Goal: Task Accomplishment & Management: Use online tool/utility

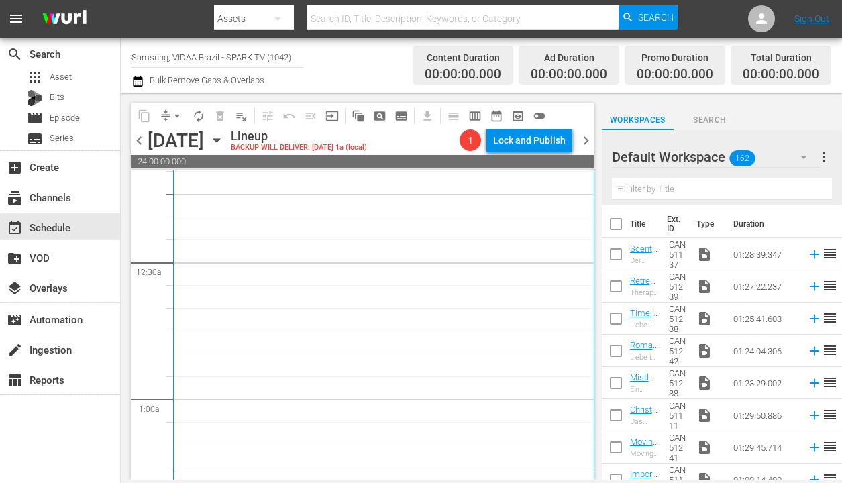
scroll to position [336, 0]
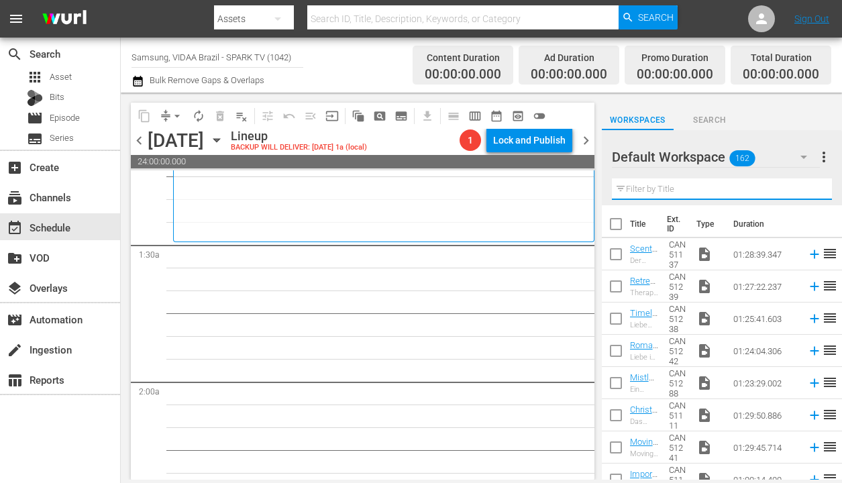
click at [667, 189] on input "text" at bounding box center [722, 188] width 220 height 21
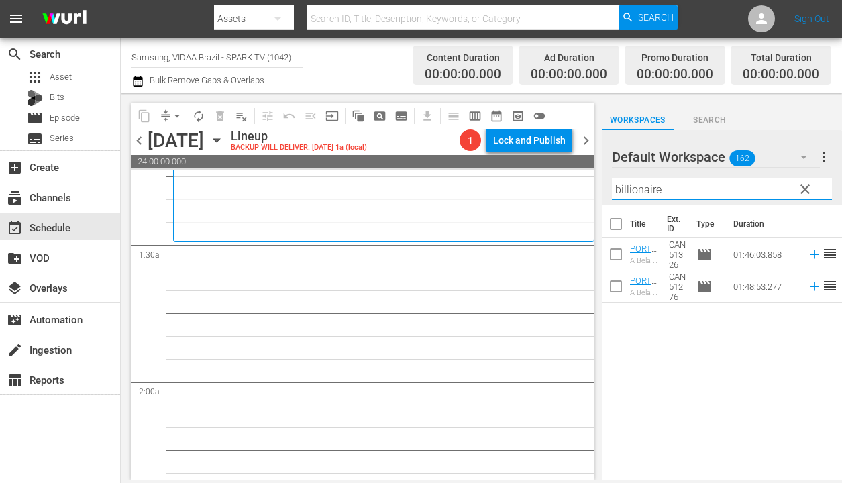
type input "billionaire"
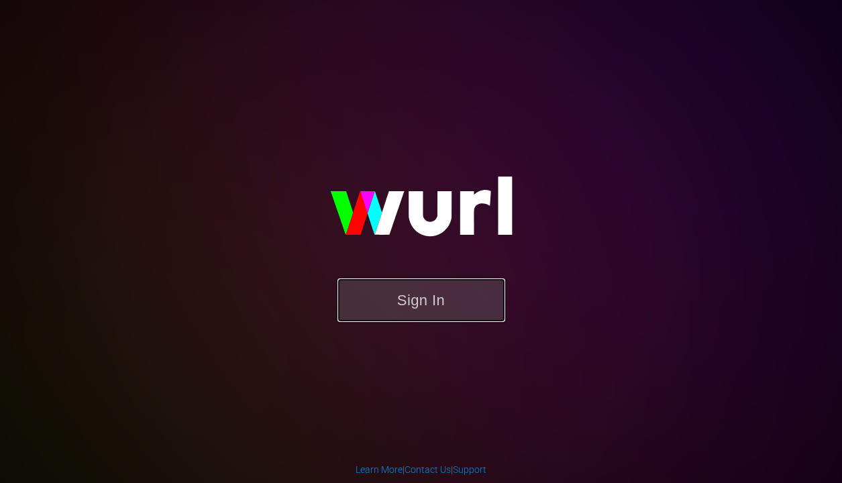
click at [435, 303] on button "Sign In" at bounding box center [421, 300] width 168 height 44
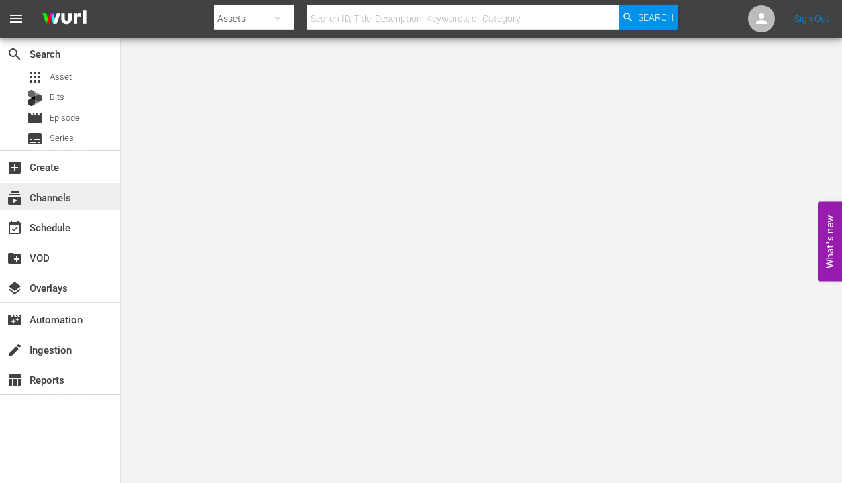
click at [61, 200] on div "subscriptions Channels" at bounding box center [37, 195] width 75 height 12
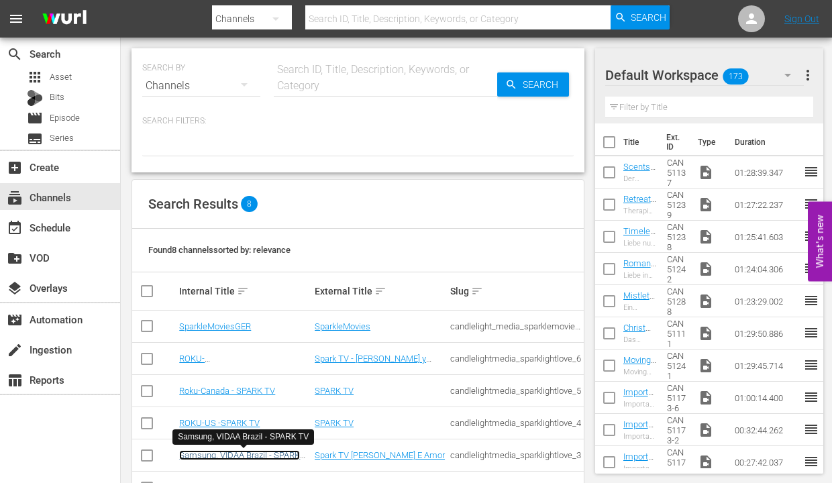
click at [264, 457] on link "Samsung, VIDAA Brazil - SPARK TV" at bounding box center [239, 460] width 121 height 20
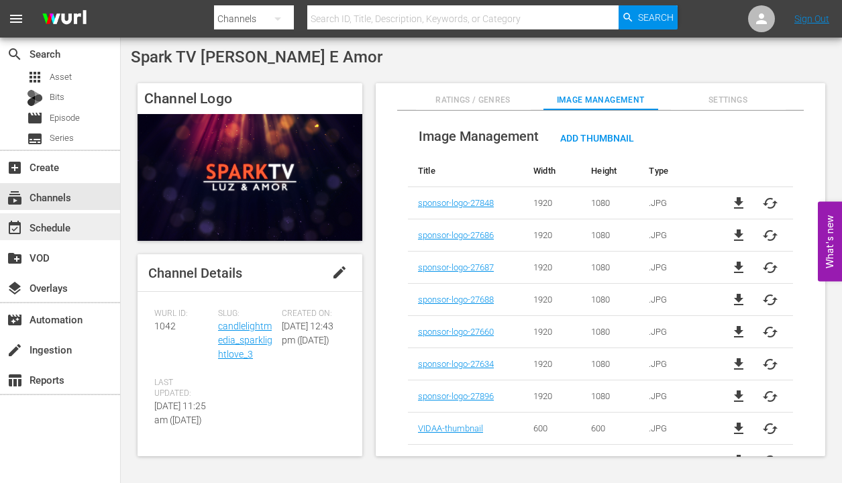
click at [83, 227] on div "event_available Schedule" at bounding box center [60, 226] width 120 height 27
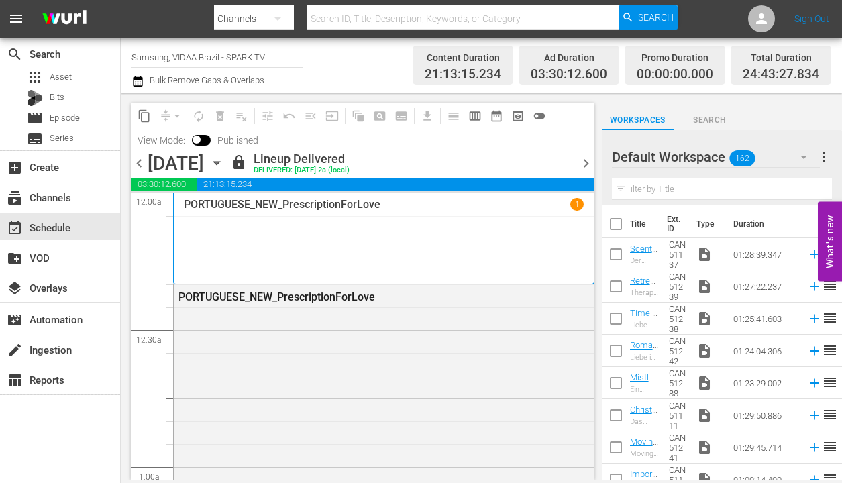
click at [224, 167] on icon "button" at bounding box center [216, 163] width 15 height 15
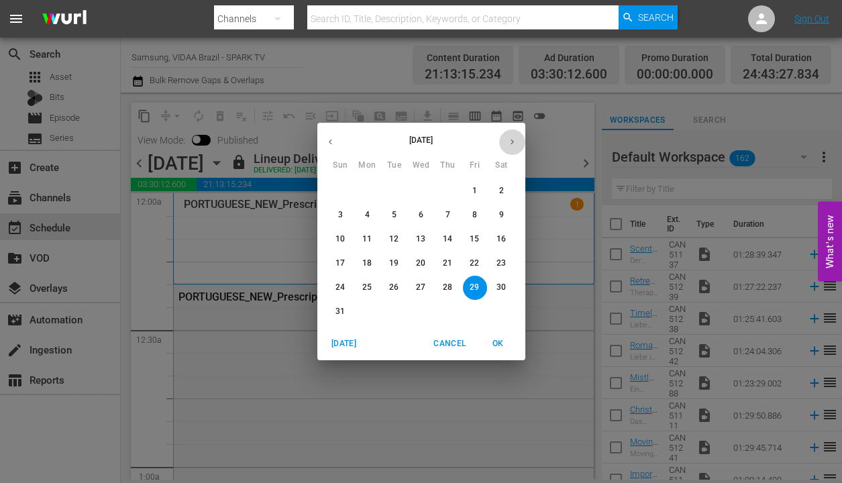
click at [512, 139] on icon "button" at bounding box center [512, 142] width 10 height 10
click at [341, 235] on p "9" at bounding box center [340, 238] width 5 height 11
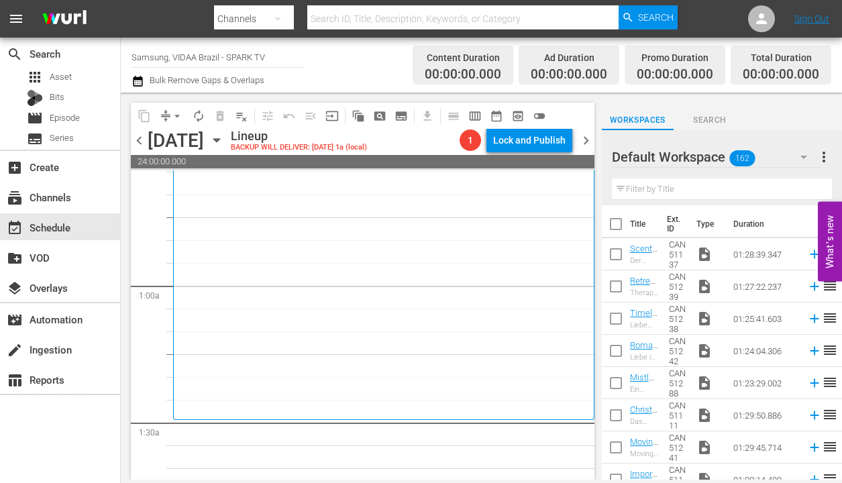
scroll to position [161, 0]
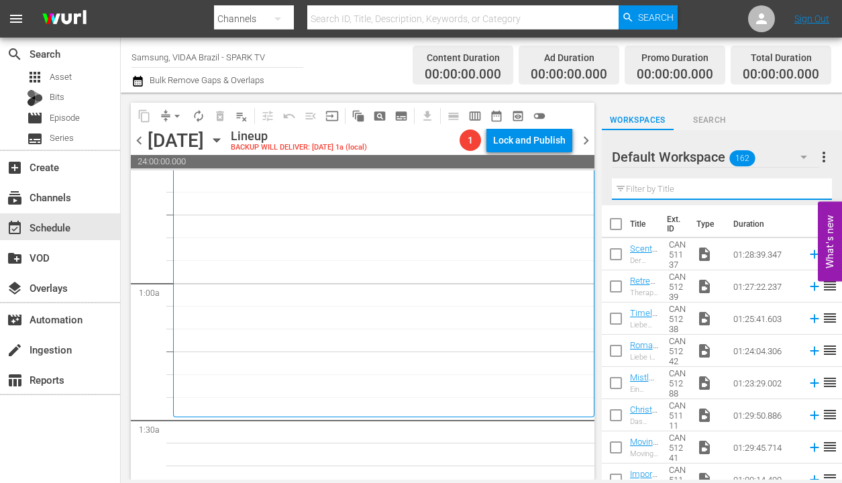
click at [635, 184] on input "text" at bounding box center [722, 188] width 220 height 21
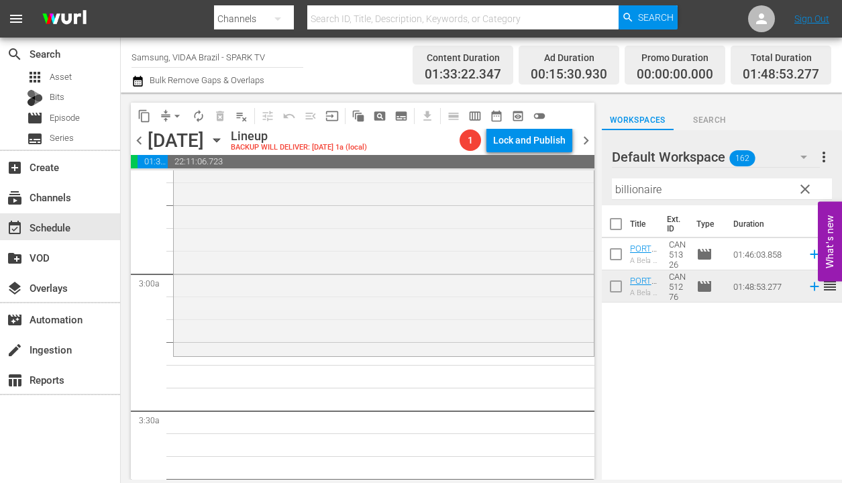
scroll to position [814, 0]
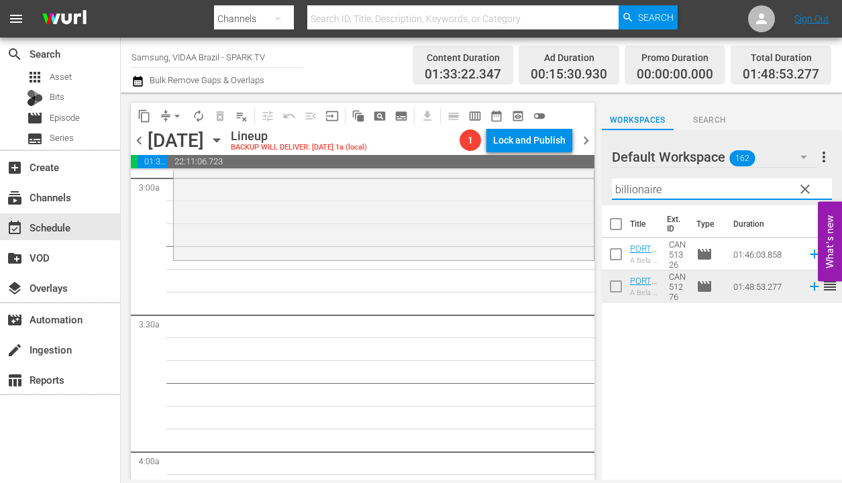
click at [684, 189] on input "billionaire" at bounding box center [722, 188] width 220 height 21
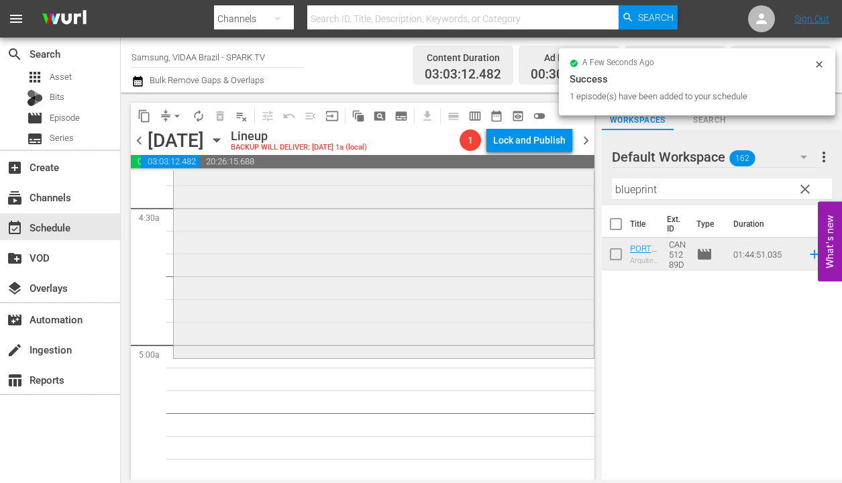
scroll to position [1198, 0]
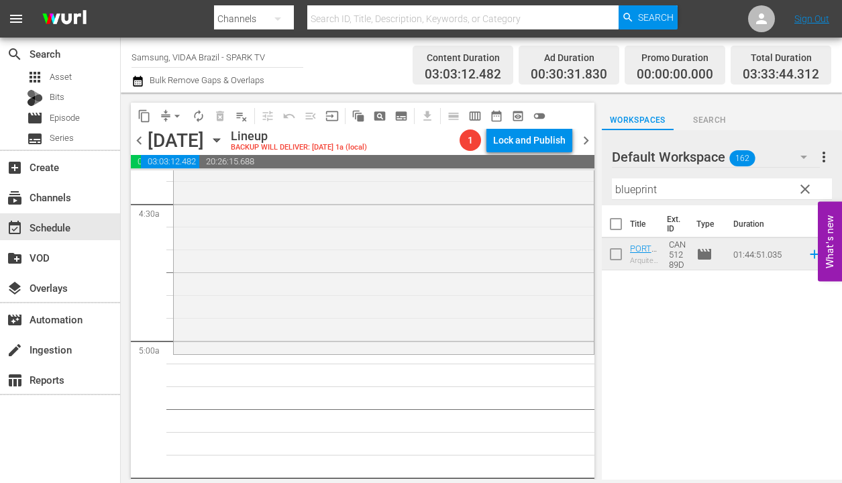
click at [681, 188] on input "blueprint" at bounding box center [722, 188] width 220 height 21
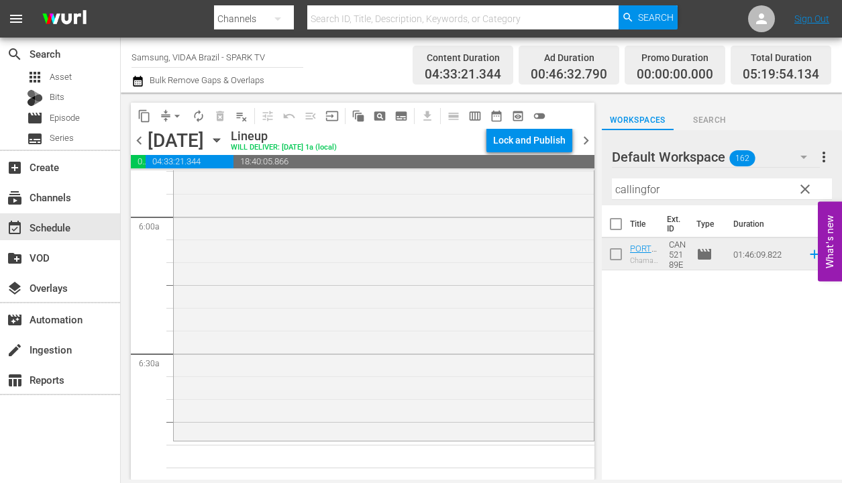
scroll to position [1609, 0]
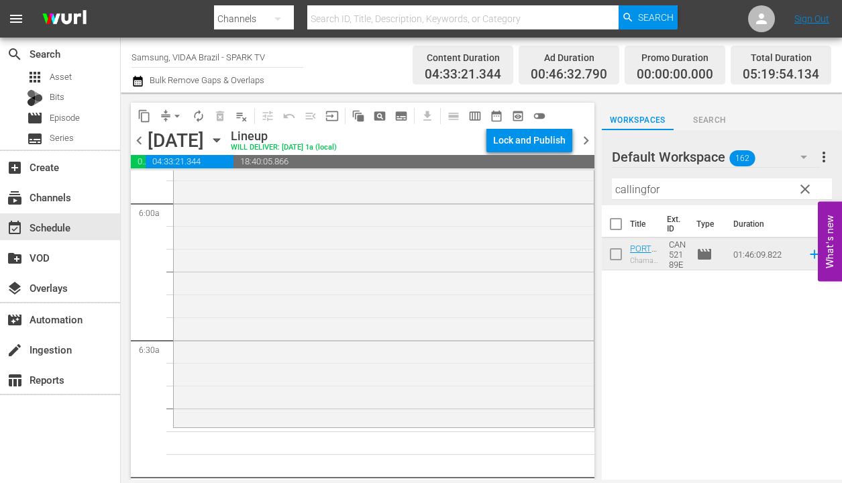
click at [709, 188] on input "callingfor" at bounding box center [722, 188] width 220 height 21
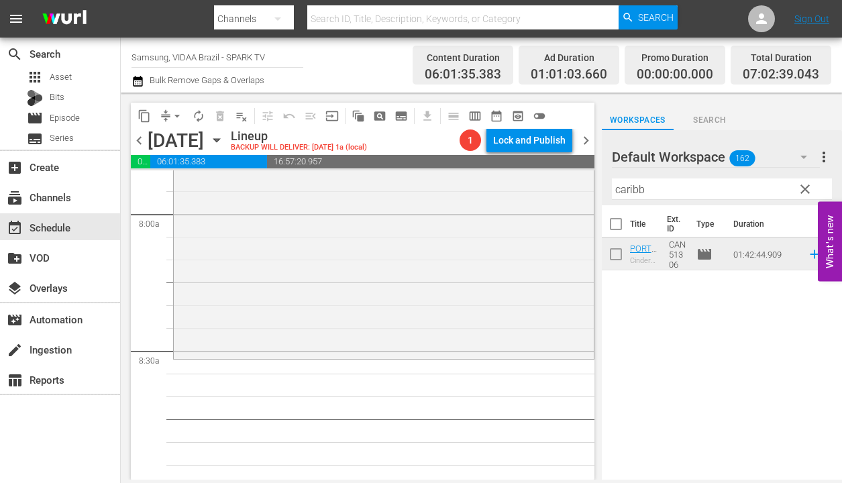
scroll to position [2148, 0]
click at [661, 191] on input "caribb" at bounding box center [722, 188] width 220 height 21
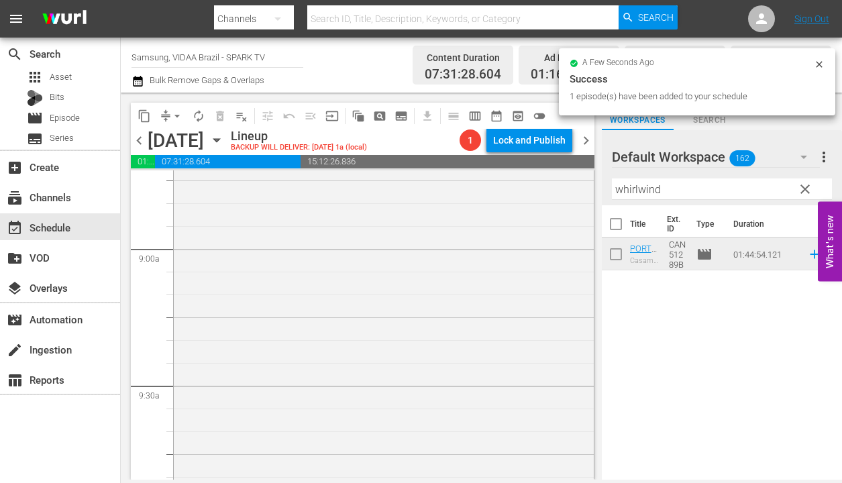
scroll to position [2535, 0]
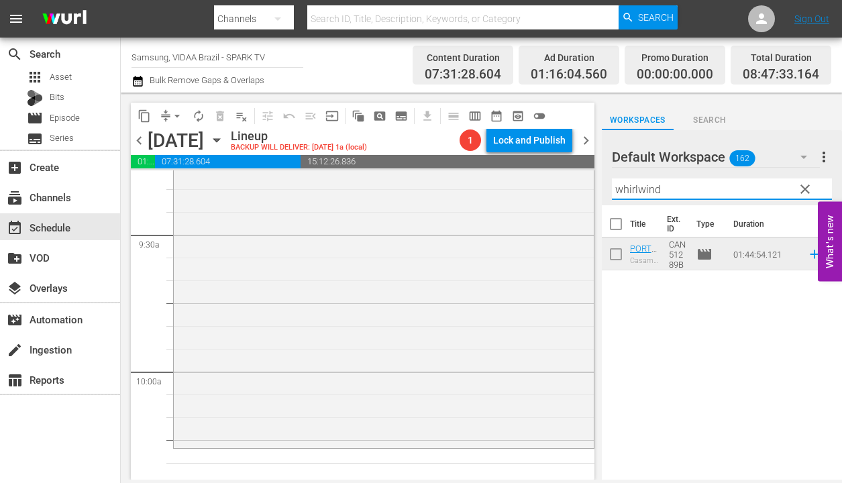
click at [660, 186] on input "whirlwind" at bounding box center [722, 188] width 220 height 21
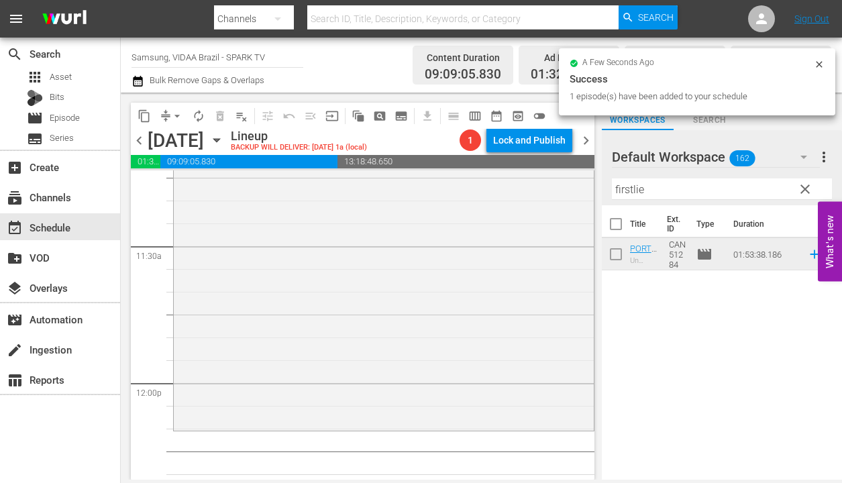
scroll to position [3128, 0]
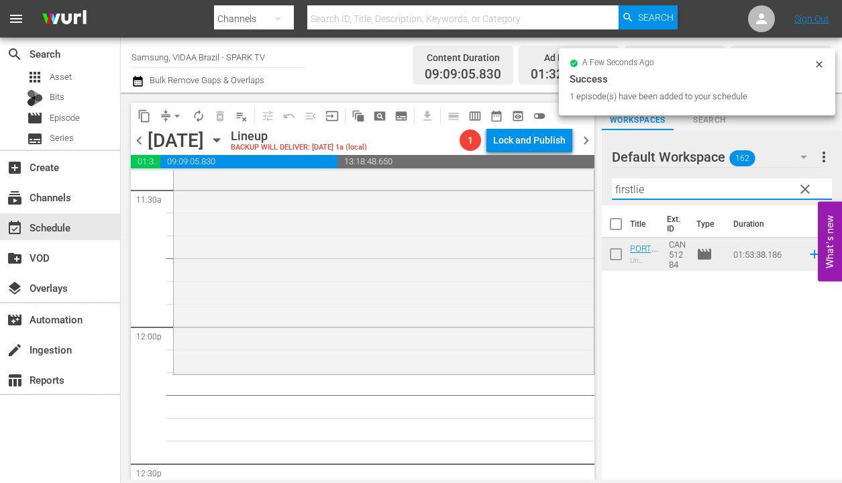
click at [675, 190] on input "firstlie" at bounding box center [722, 188] width 220 height 21
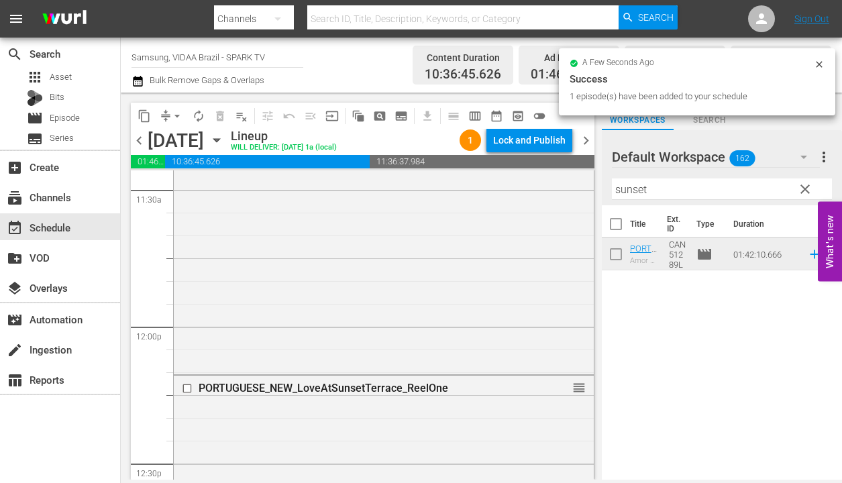
click at [673, 188] on input "sunset" at bounding box center [722, 188] width 220 height 21
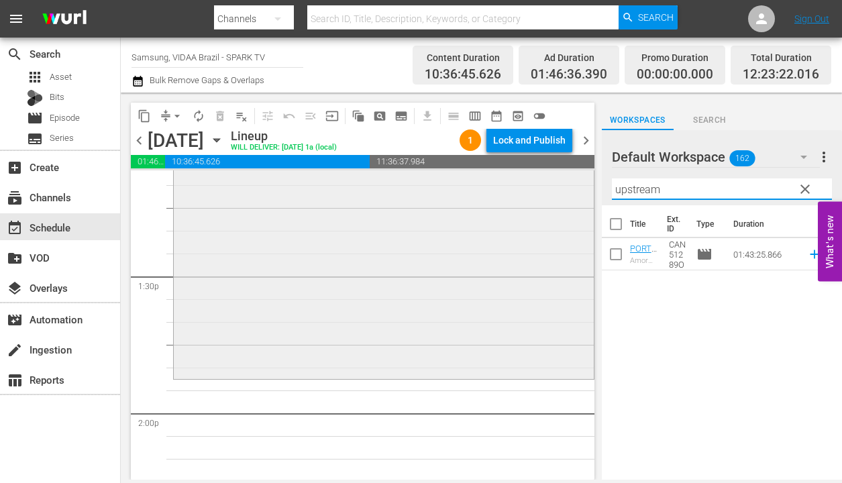
scroll to position [3658, 0]
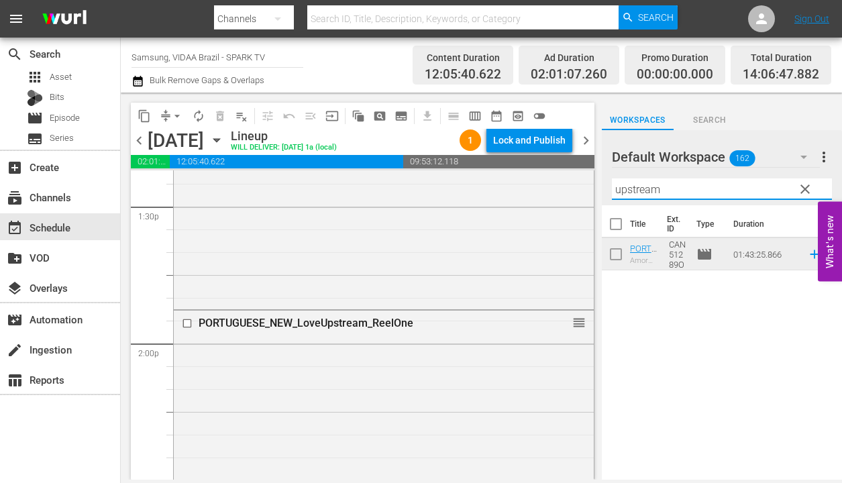
click at [695, 192] on input "upstream" at bounding box center [722, 188] width 220 height 21
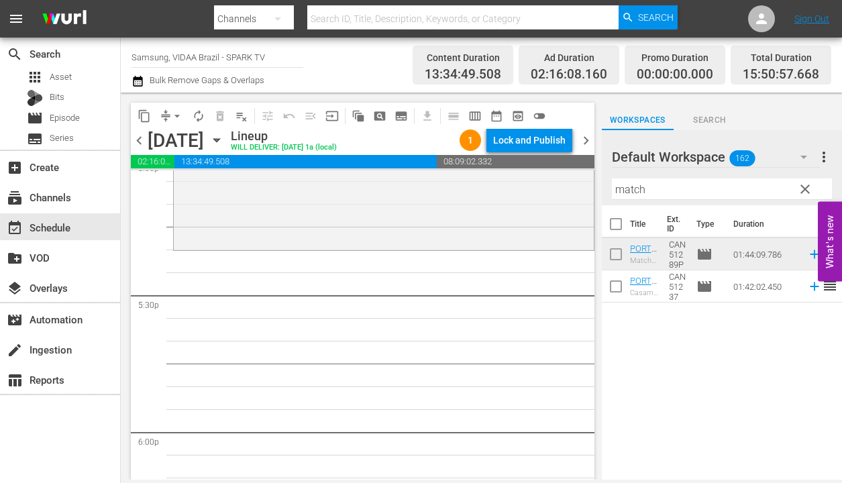
scroll to position [4662, 0]
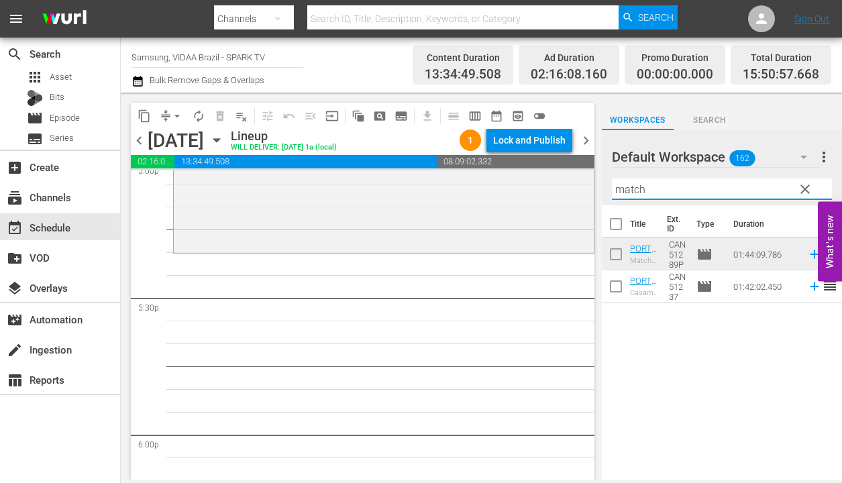
click at [654, 192] on input "match" at bounding box center [722, 188] width 220 height 21
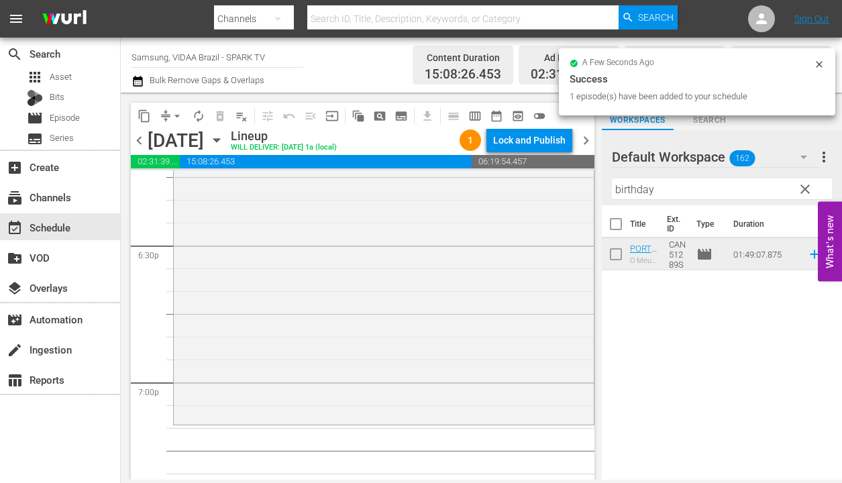
scroll to position [4988, 0]
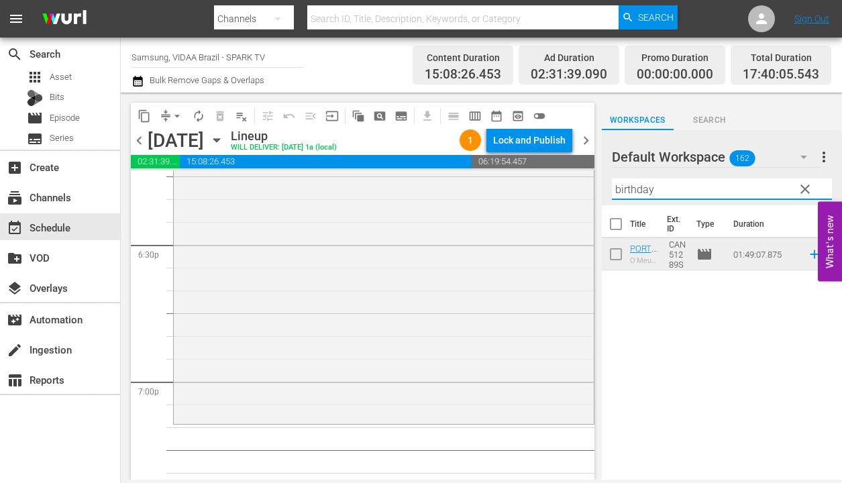
click at [681, 183] on input "birthday" at bounding box center [722, 188] width 220 height 21
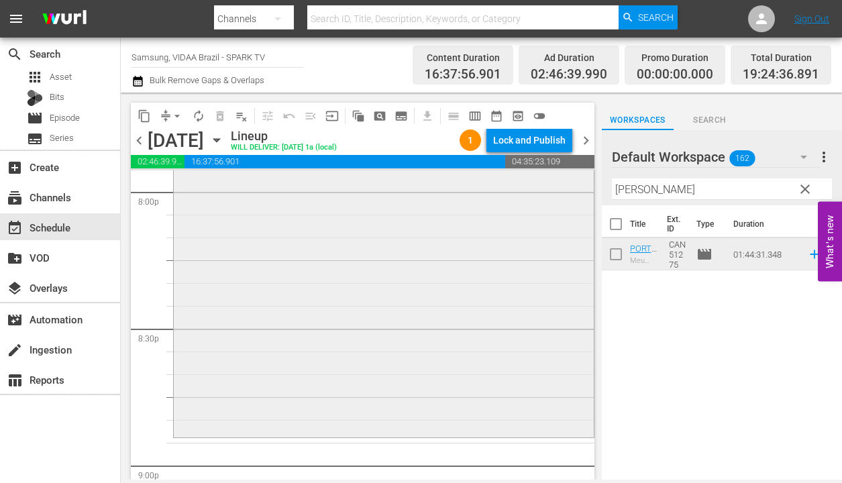
scroll to position [5479, 0]
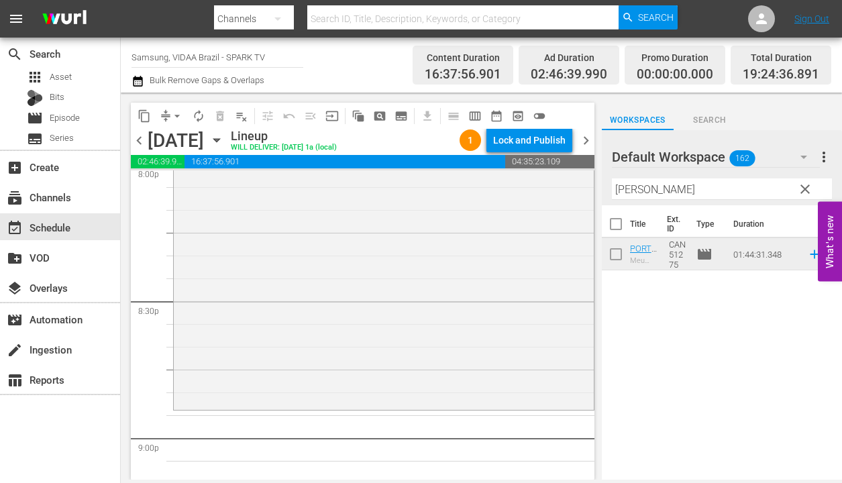
click at [689, 186] on input "[PERSON_NAME]" at bounding box center [722, 188] width 220 height 21
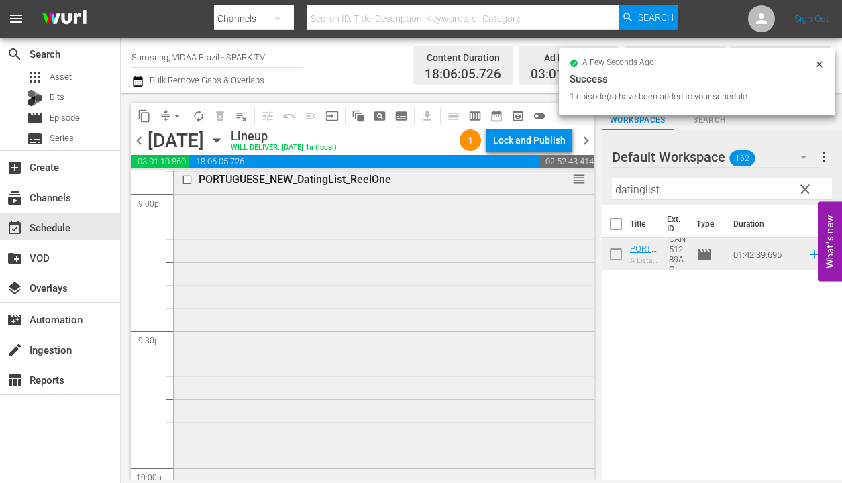
scroll to position [5698, 0]
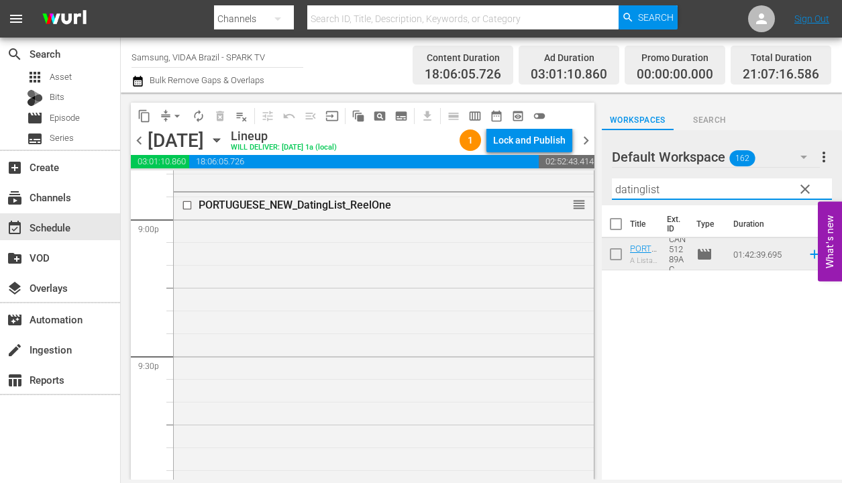
click at [687, 190] on input "datinglist" at bounding box center [722, 188] width 220 height 21
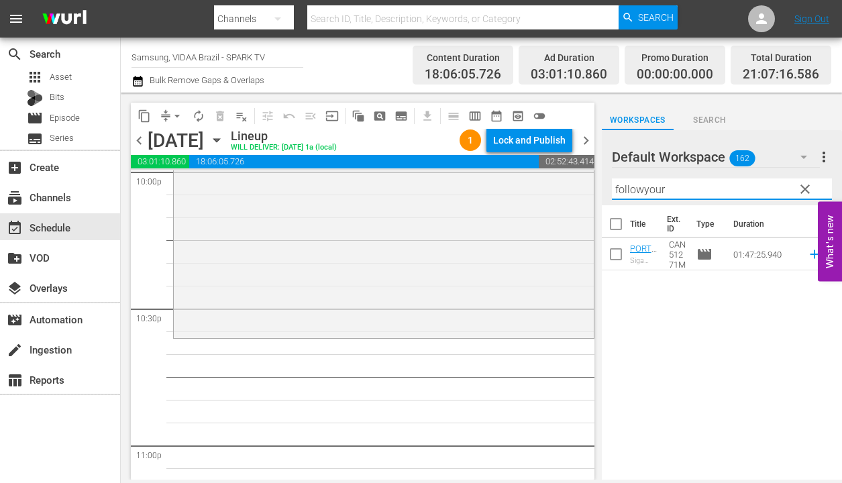
scroll to position [6022, 0]
type input "followyour"
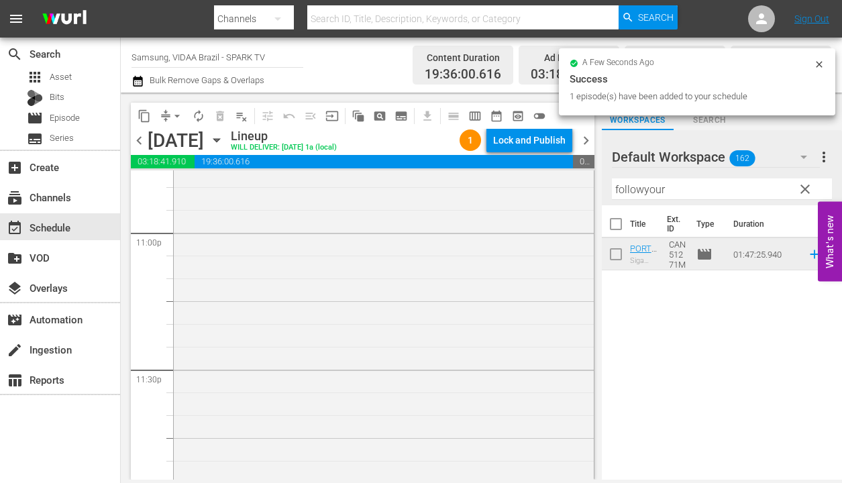
scroll to position [6336, 0]
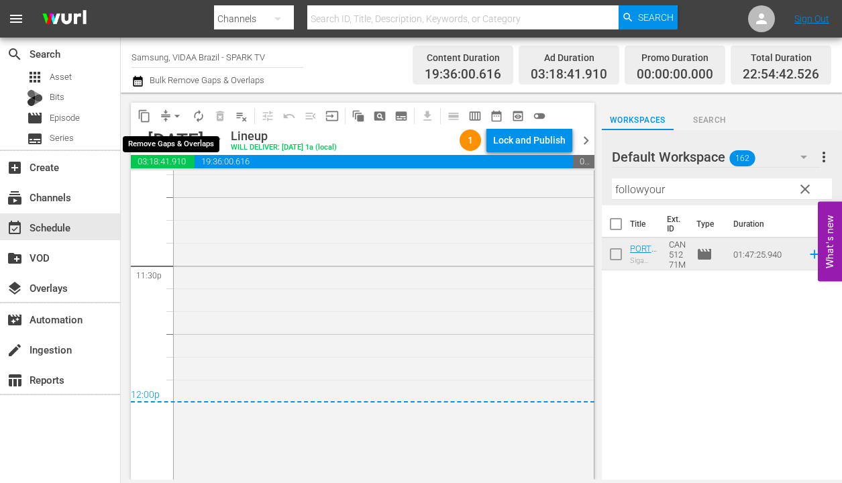
click at [179, 114] on span "arrow_drop_down" at bounding box center [176, 115] width 13 height 13
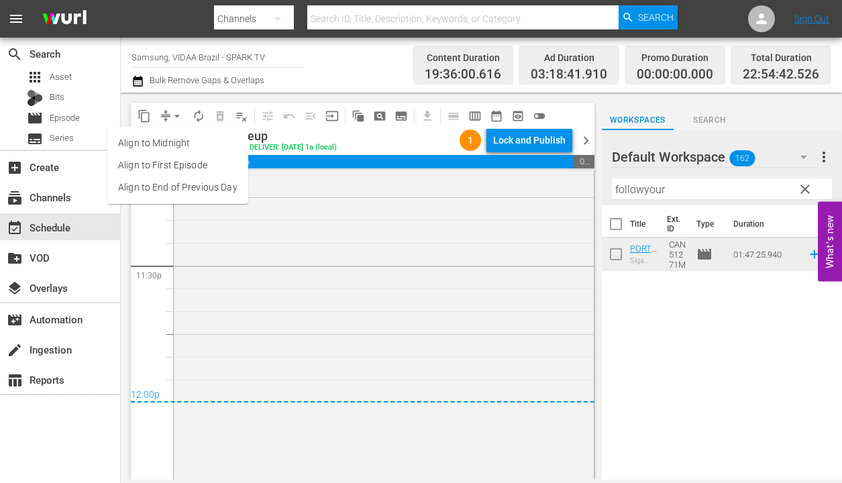
click at [202, 185] on li "Align to End of Previous Day" at bounding box center [177, 187] width 141 height 22
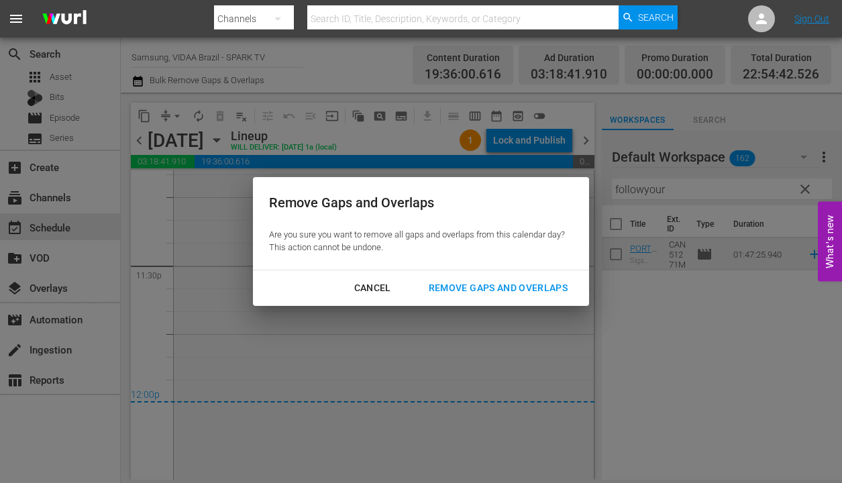
click at [549, 288] on div "Remove Gaps and Overlaps" at bounding box center [498, 288] width 160 height 17
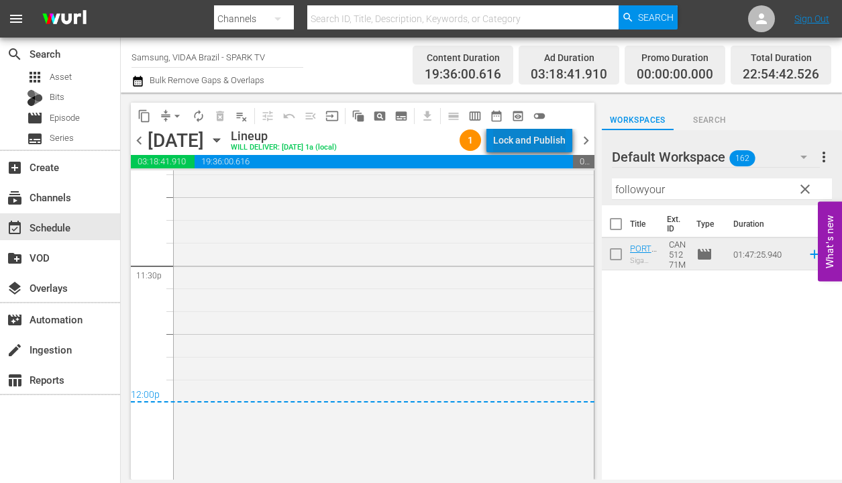
click at [538, 135] on div "Lock and Publish" at bounding box center [529, 140] width 72 height 24
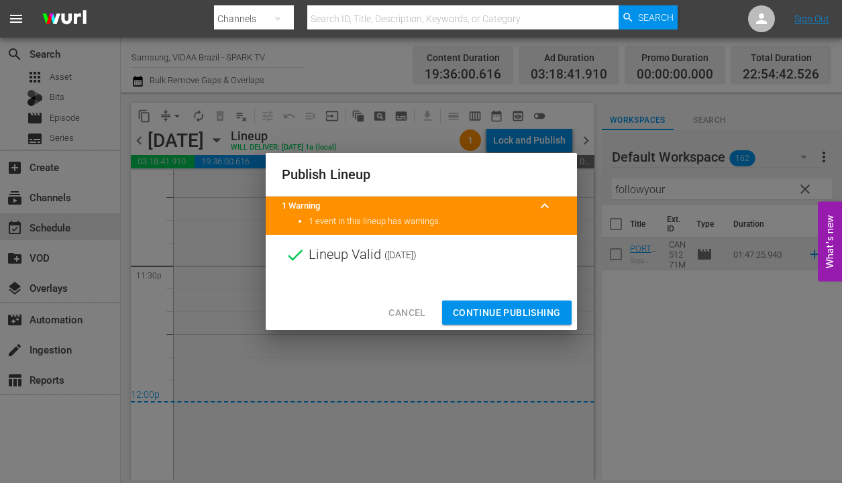
click at [550, 319] on span "Continue Publishing" at bounding box center [507, 313] width 108 height 17
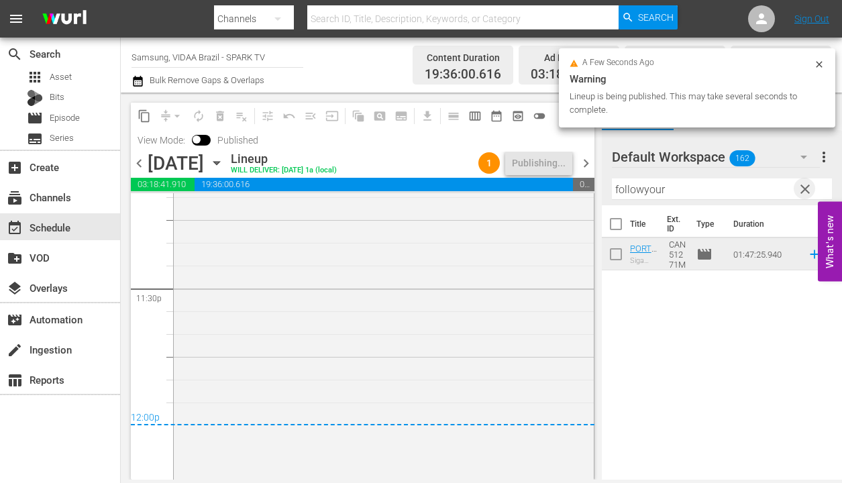
click at [806, 193] on span "clear" at bounding box center [805, 189] width 16 height 16
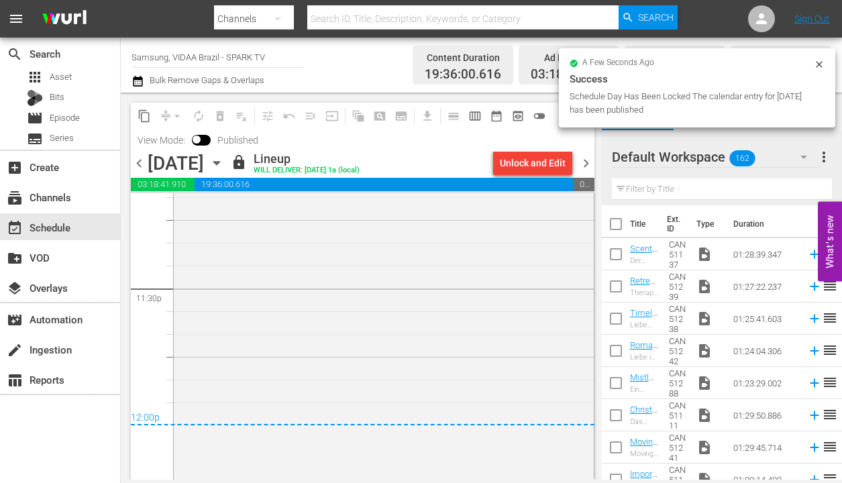
click at [589, 167] on span "chevron_right" at bounding box center [586, 163] width 17 height 17
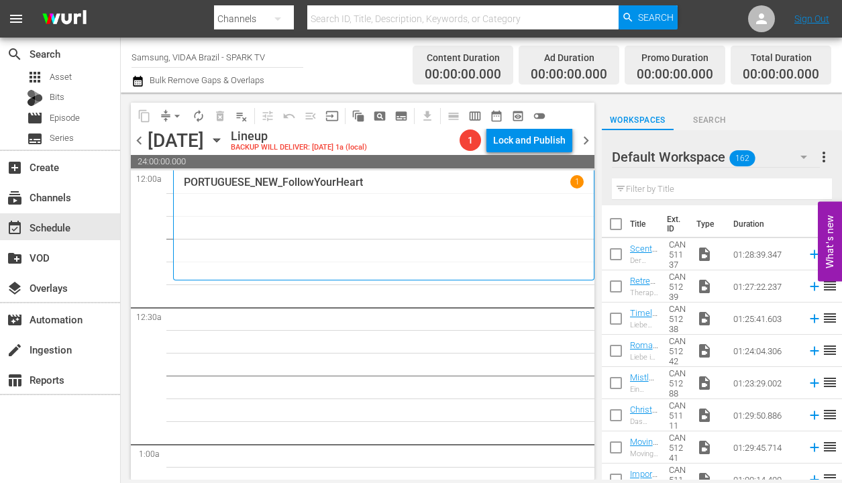
click at [694, 186] on input "text" at bounding box center [722, 188] width 220 height 21
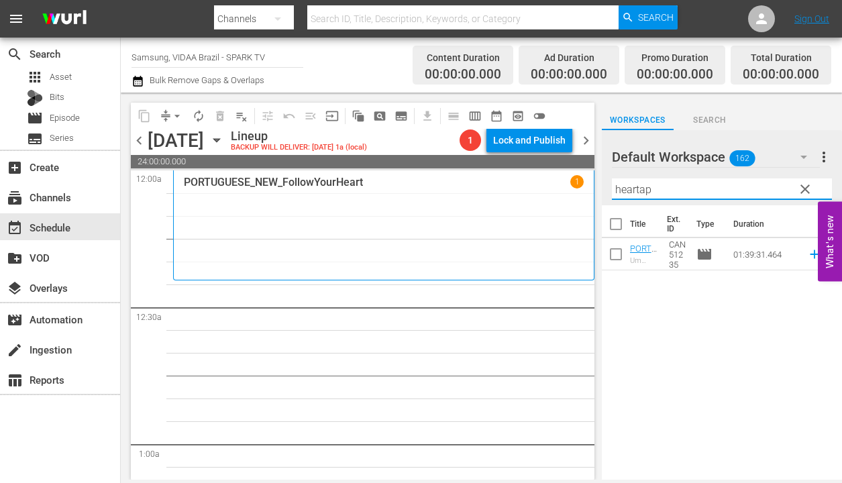
type input "heartap"
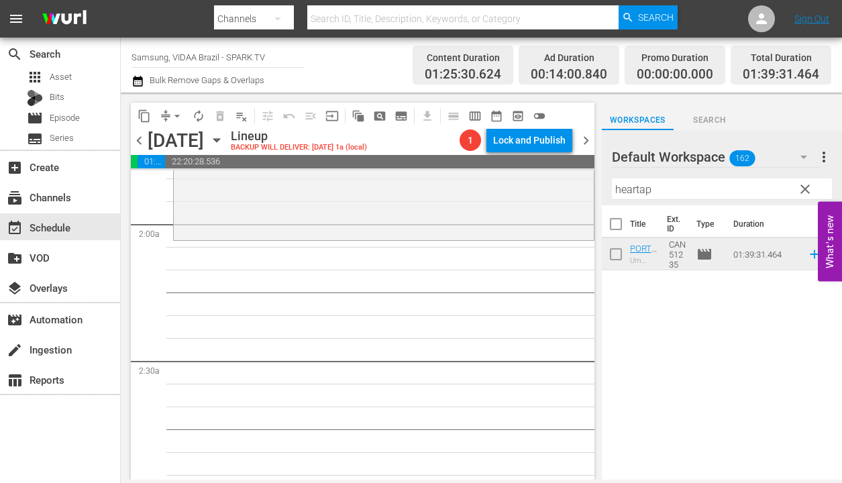
scroll to position [349, 0]
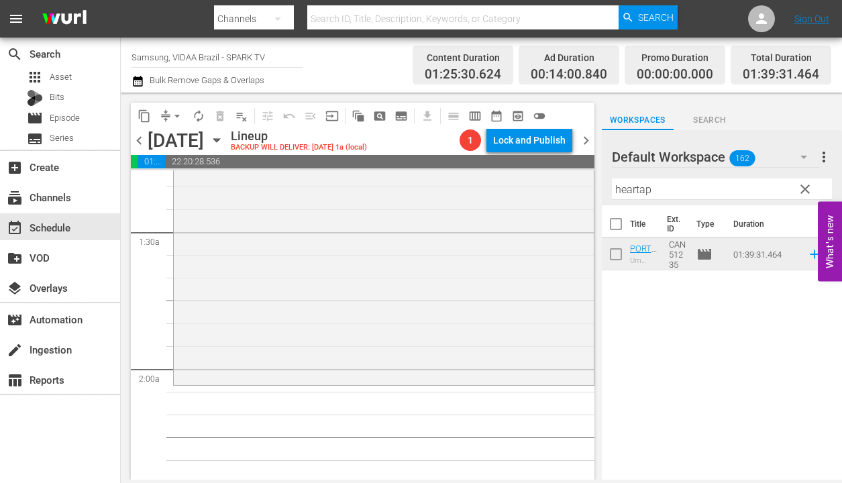
click at [809, 187] on span "clear" at bounding box center [805, 189] width 16 height 16
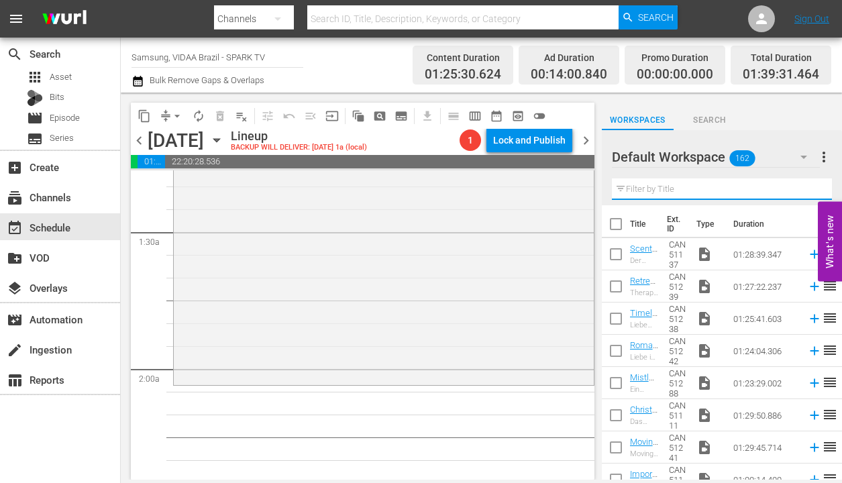
click at [801, 178] on input "text" at bounding box center [722, 188] width 220 height 21
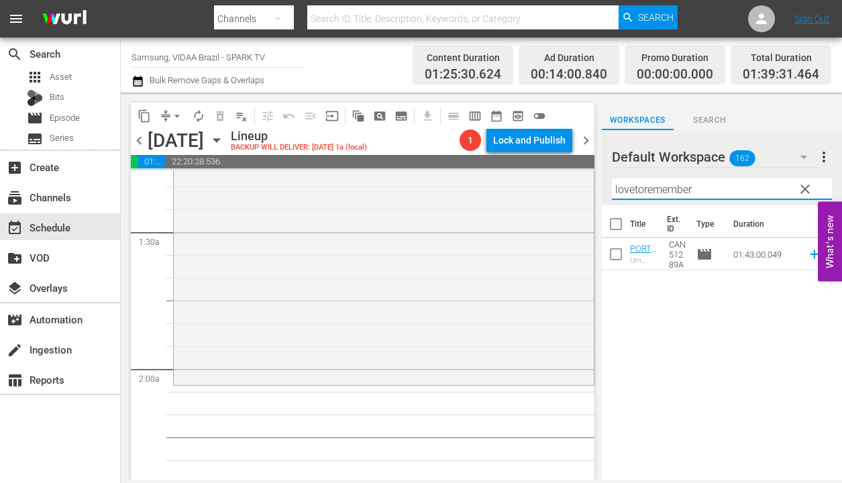
type input "lovetoremember"
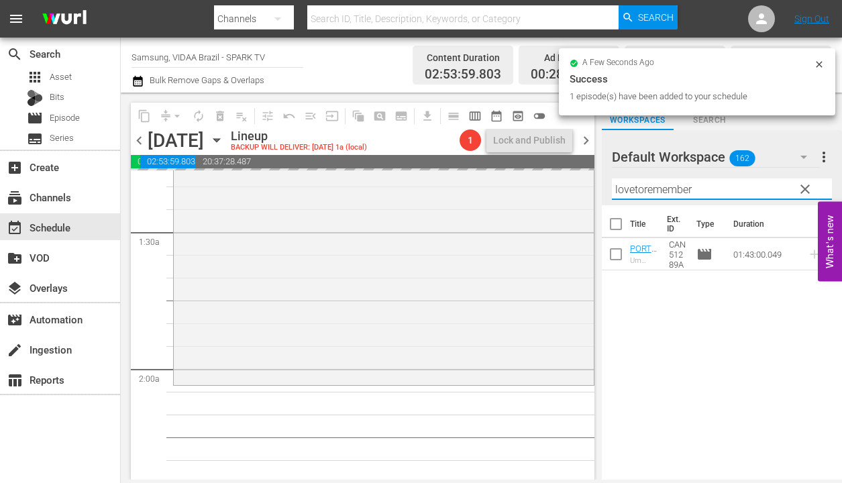
click at [736, 183] on input "lovetoremember" at bounding box center [722, 188] width 220 height 21
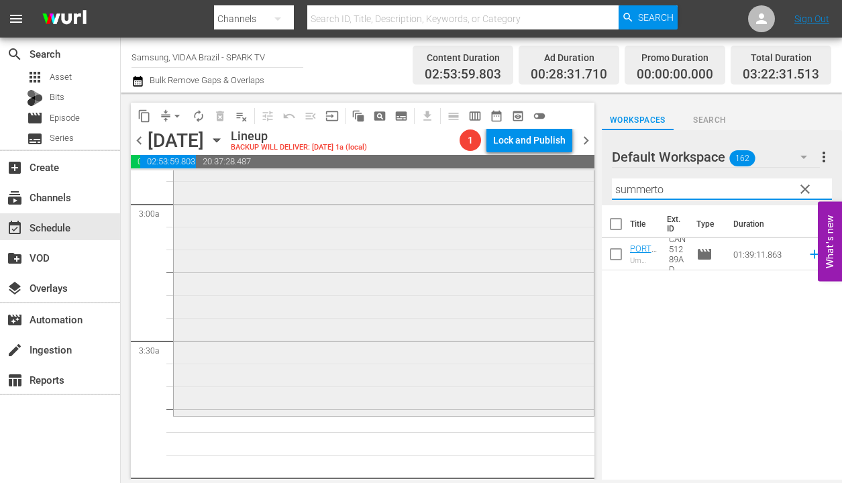
scroll to position [846, 0]
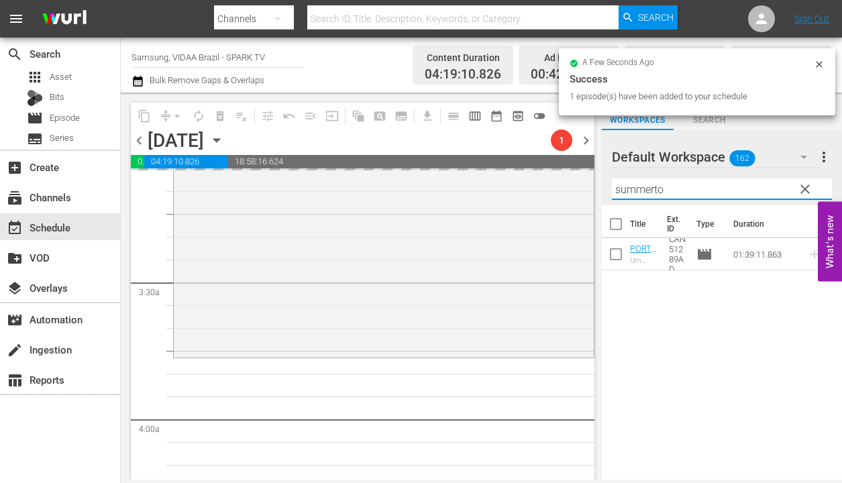
click at [718, 193] on input "summerto" at bounding box center [722, 188] width 220 height 21
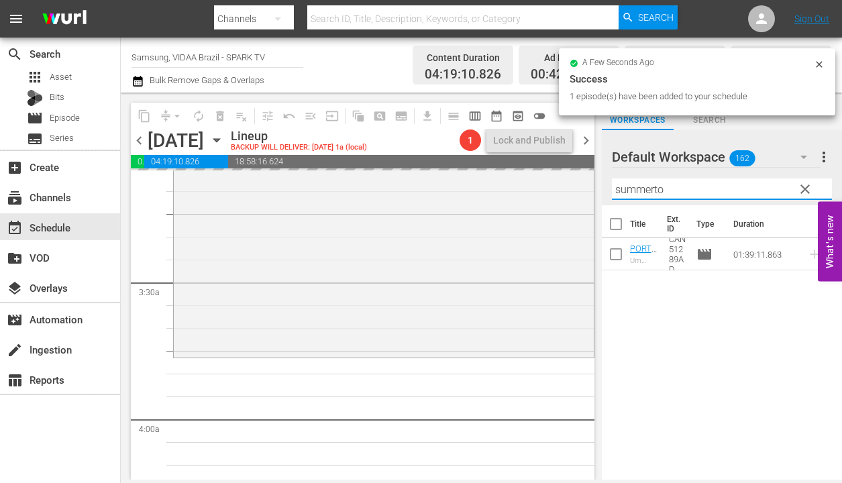
click at [718, 193] on input "summerto" at bounding box center [722, 188] width 220 height 21
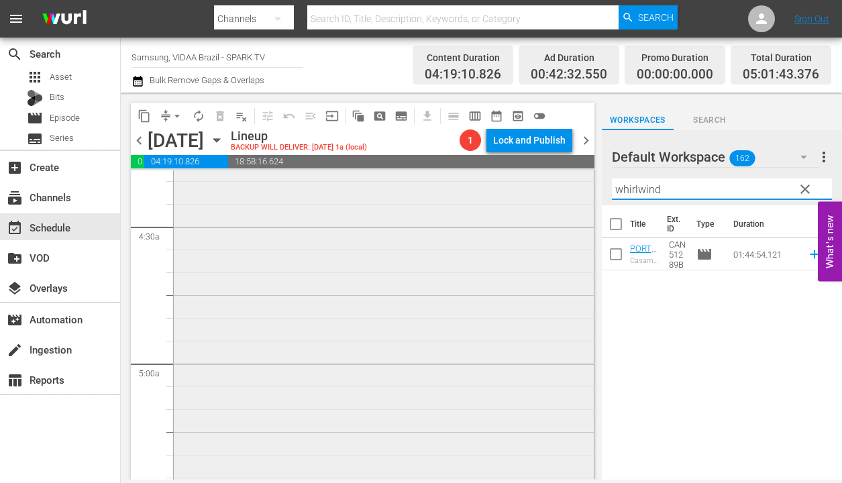
scroll to position [1340, 0]
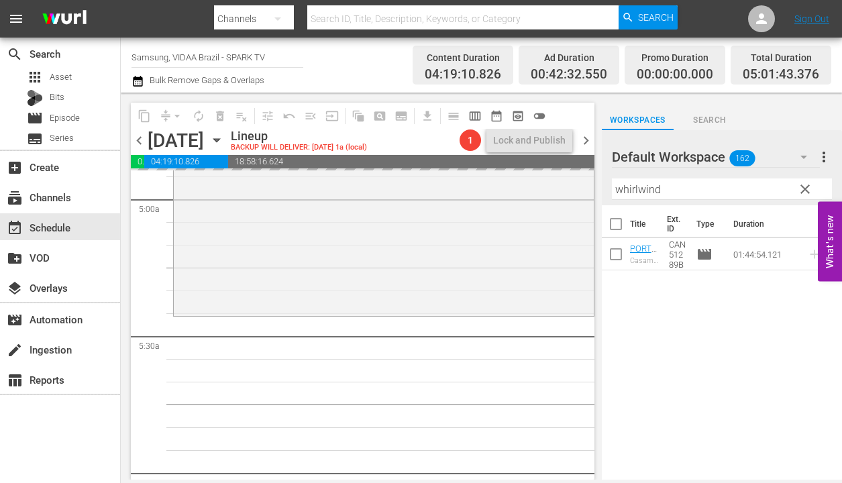
click at [700, 193] on input "whirlwind" at bounding box center [722, 188] width 220 height 21
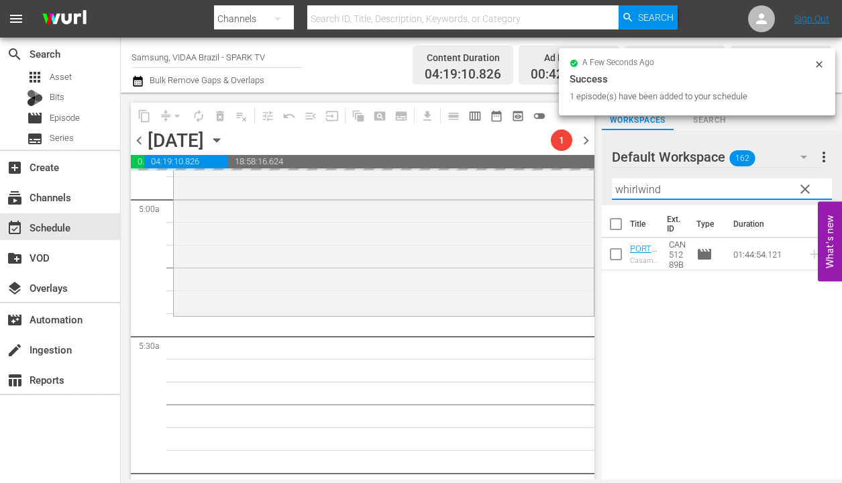
click at [700, 193] on input "whirlwind" at bounding box center [722, 188] width 220 height 21
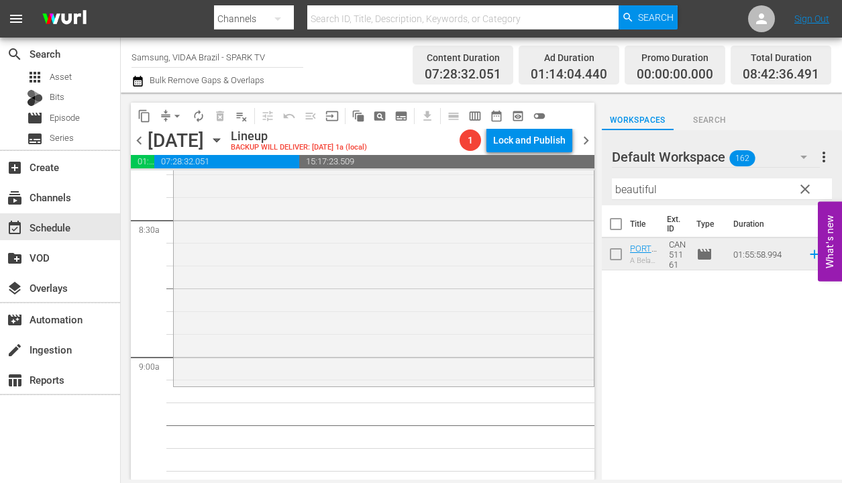
scroll to position [2328, 0]
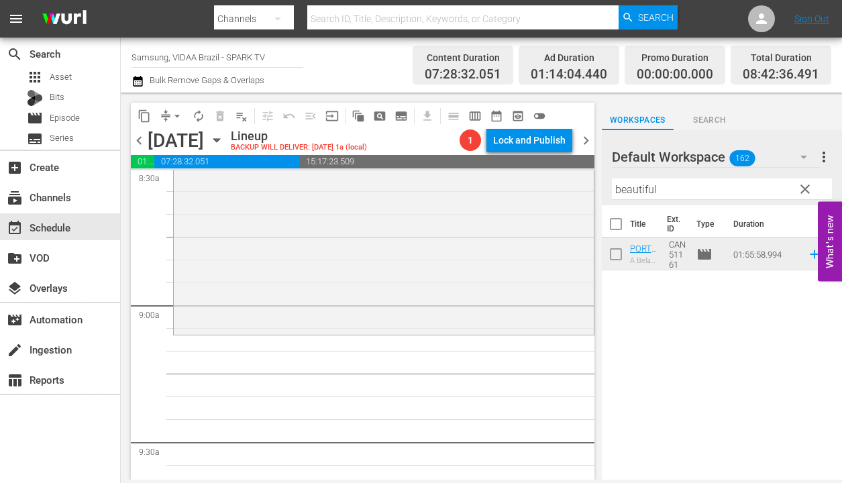
click at [678, 182] on input "beautiful" at bounding box center [722, 188] width 220 height 21
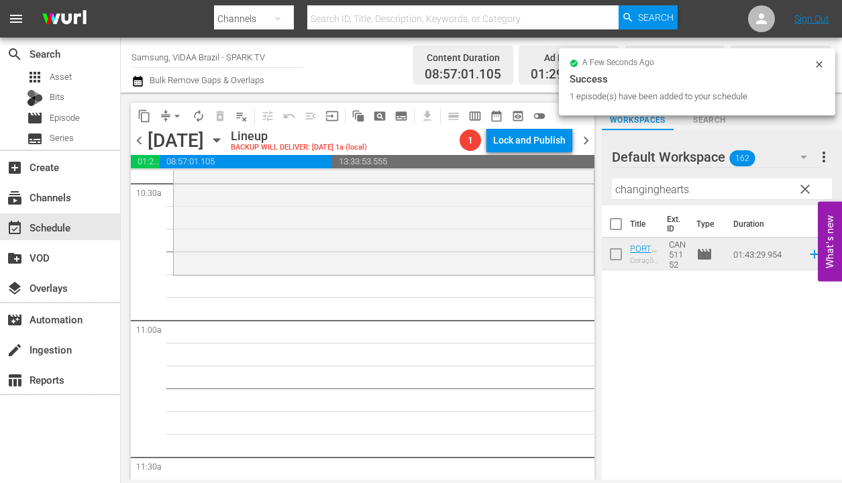
scroll to position [2901, 0]
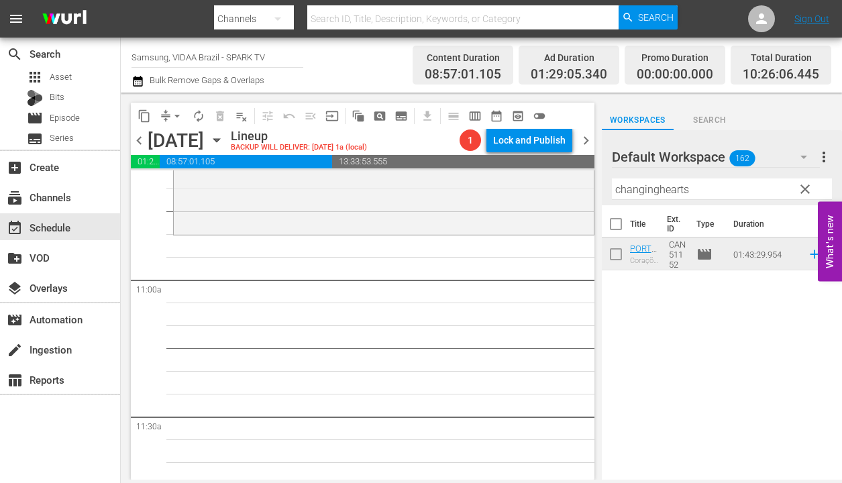
click at [712, 186] on input "changinghearts" at bounding box center [722, 188] width 220 height 21
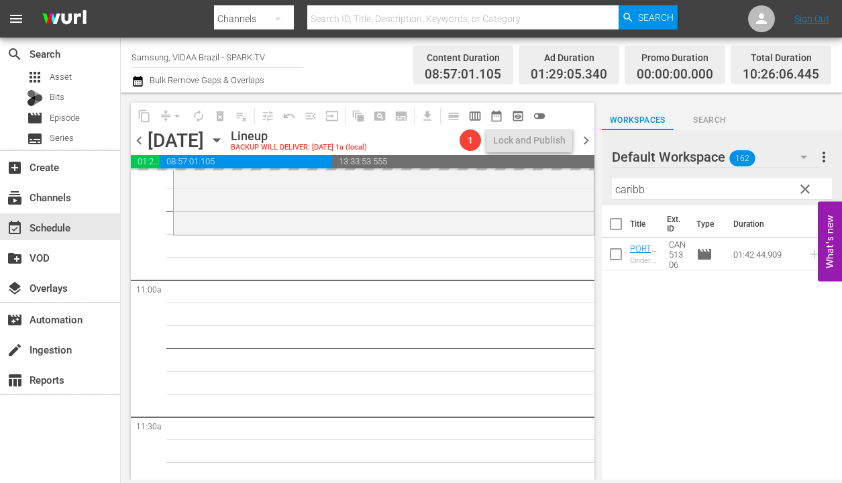
click at [690, 193] on input "caribb" at bounding box center [722, 188] width 220 height 21
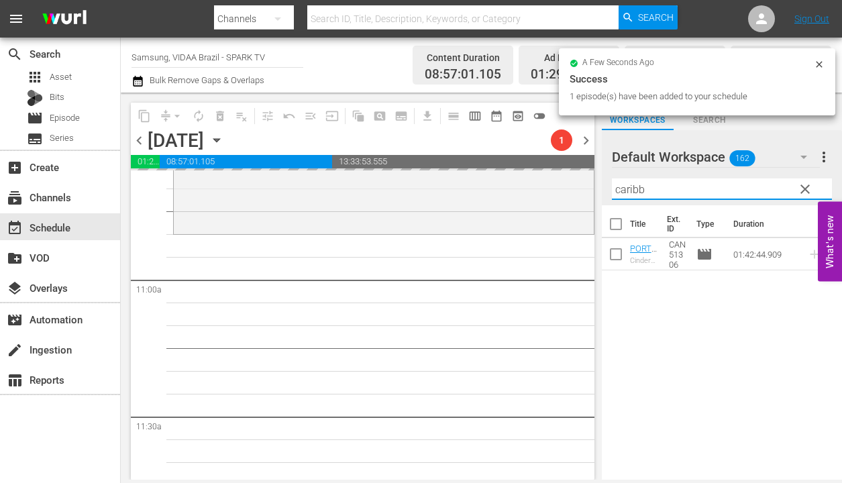
click at [690, 193] on input "caribb" at bounding box center [722, 188] width 220 height 21
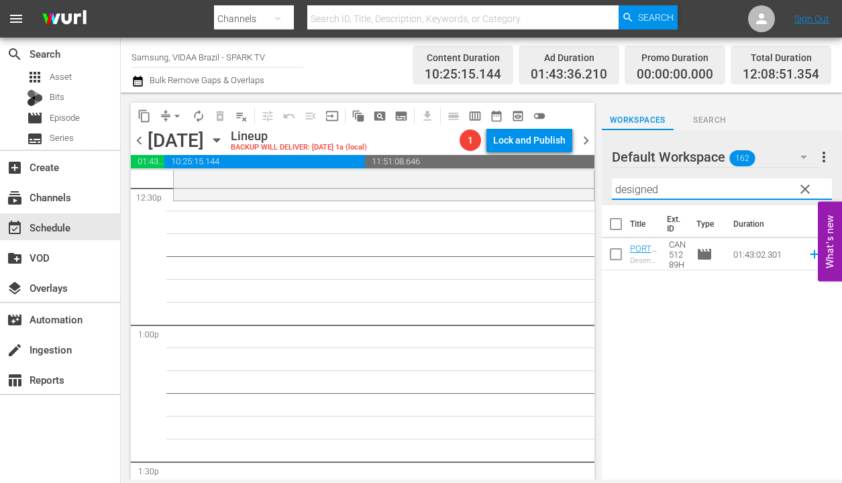
scroll to position [3401, 0]
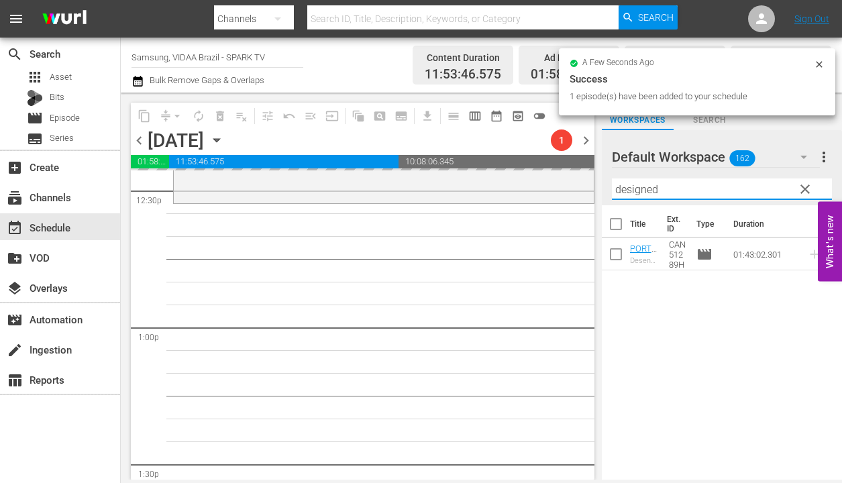
click at [704, 192] on input "designed" at bounding box center [722, 188] width 220 height 21
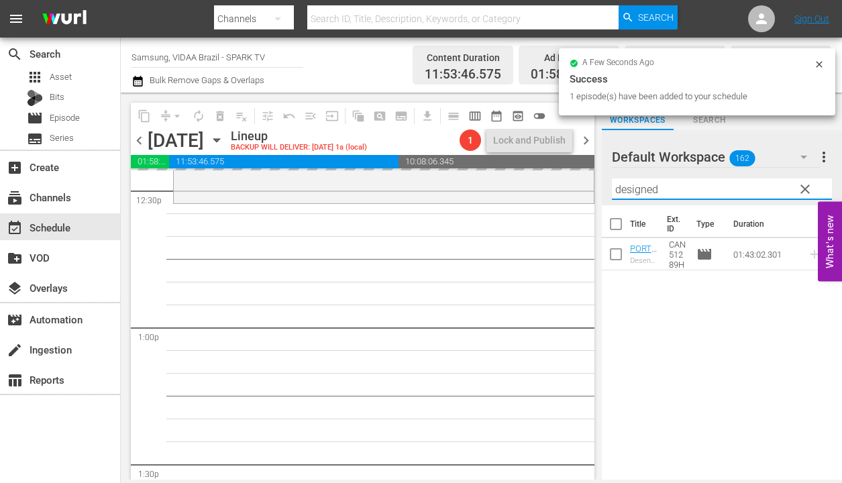
click at [704, 192] on input "designed" at bounding box center [722, 188] width 220 height 21
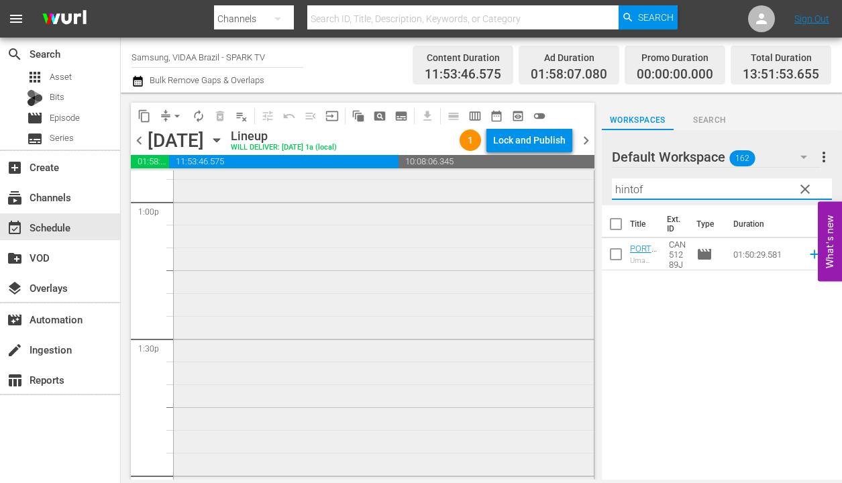
scroll to position [3822, 0]
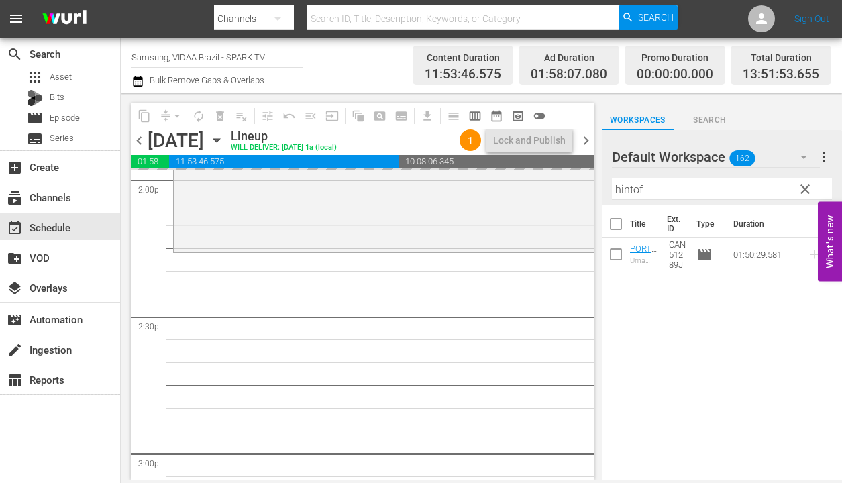
click at [688, 184] on input "hintof" at bounding box center [722, 188] width 220 height 21
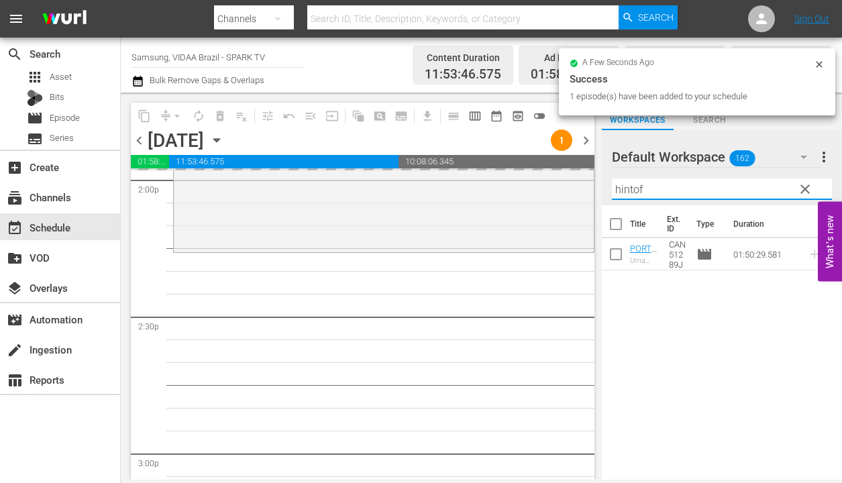
click at [688, 184] on input "hintof" at bounding box center [722, 188] width 220 height 21
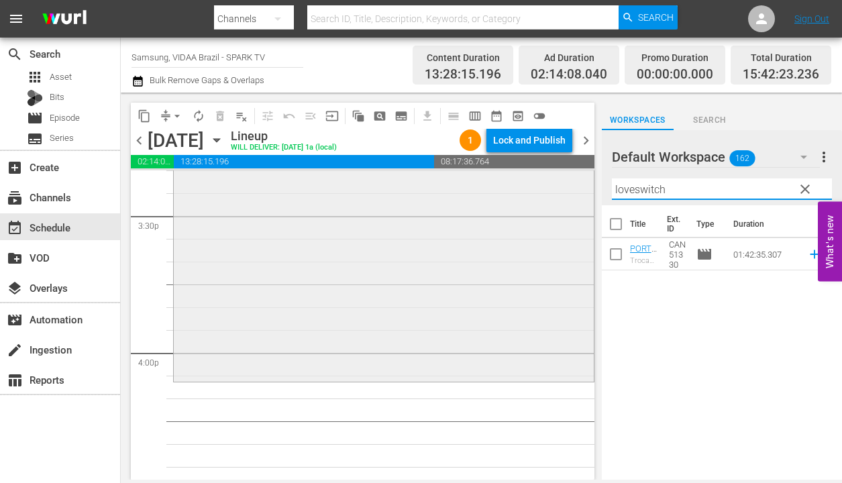
scroll to position [4249, 0]
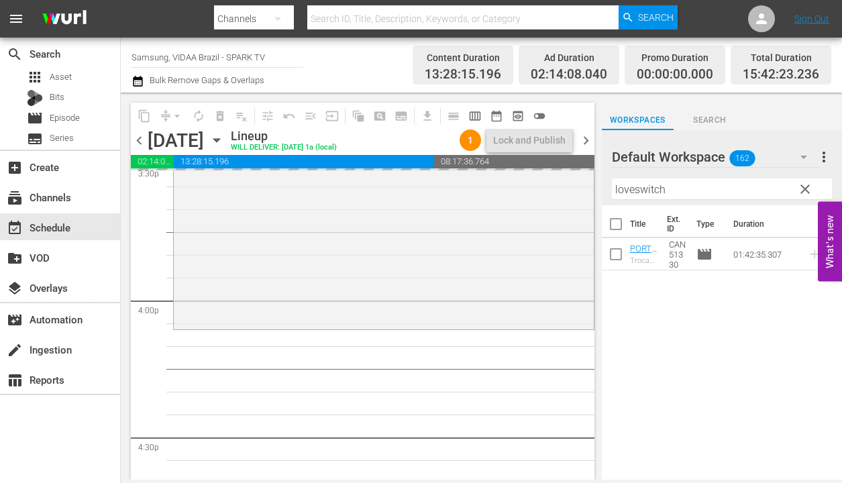
click at [715, 190] on input "loveswitch" at bounding box center [722, 188] width 220 height 21
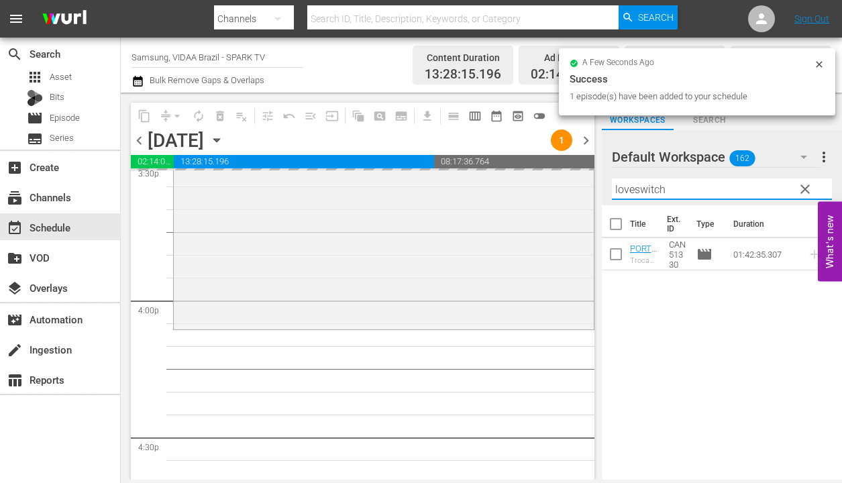
click at [715, 190] on input "loveswitch" at bounding box center [722, 188] width 220 height 21
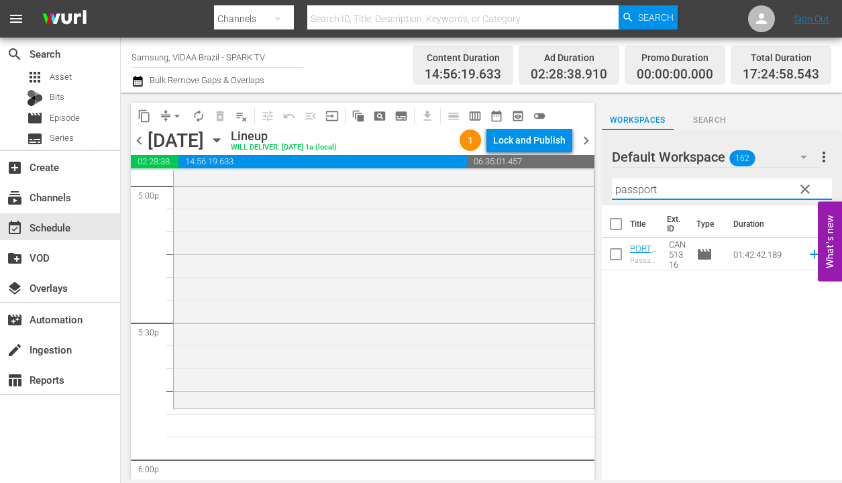
scroll to position [4638, 0]
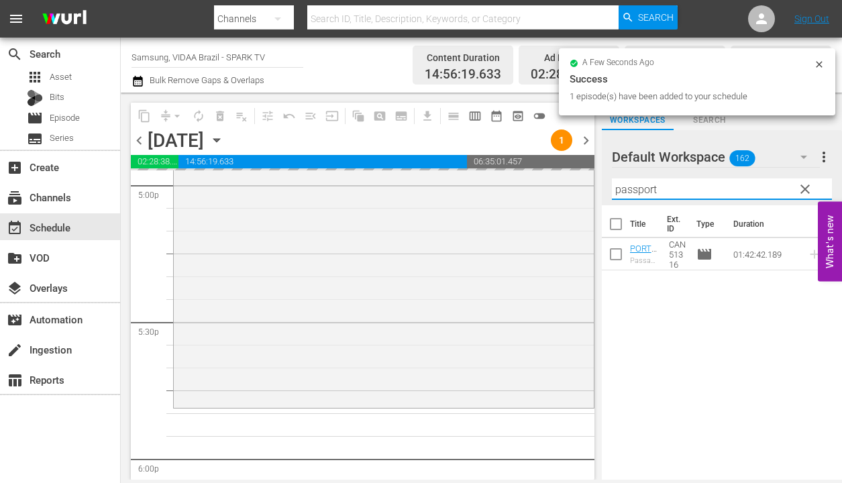
click at [712, 187] on input "passport" at bounding box center [722, 188] width 220 height 21
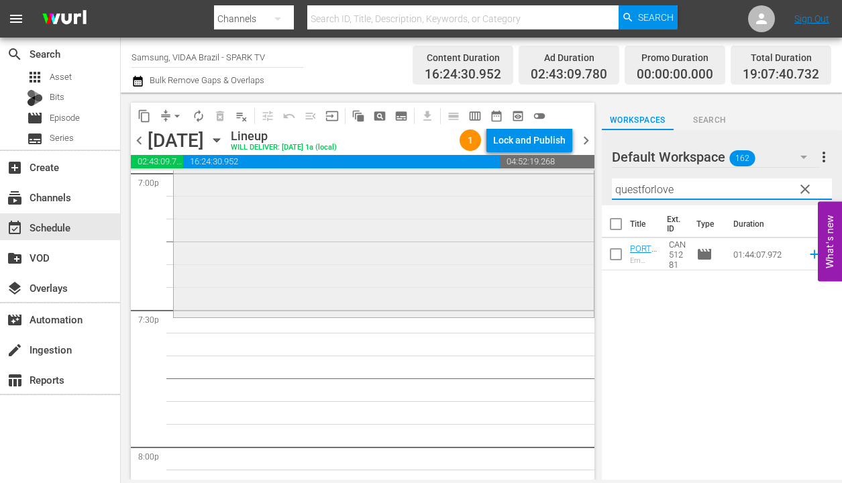
scroll to position [5204, 0]
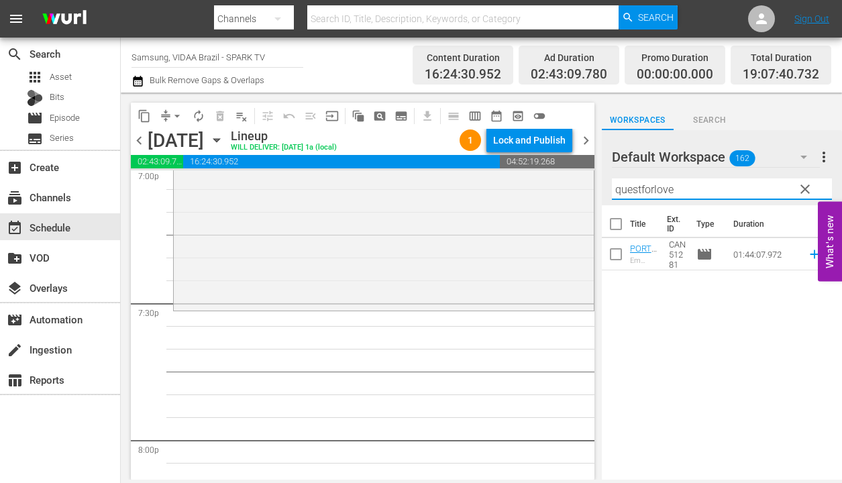
type input "questforlove"
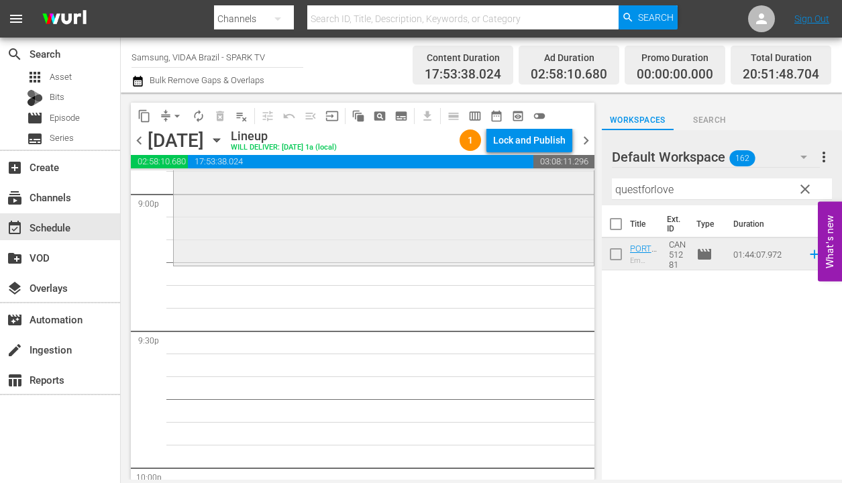
scroll to position [5730, 0]
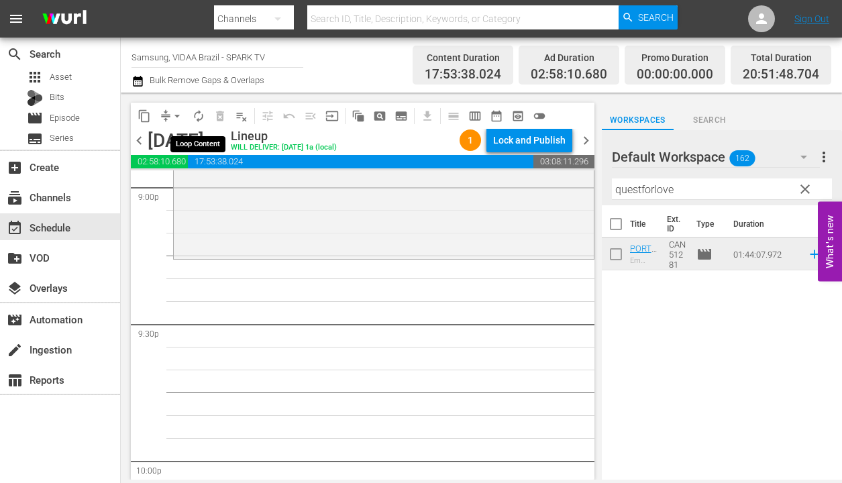
click at [198, 115] on span "autorenew_outlined" at bounding box center [198, 115] width 13 height 13
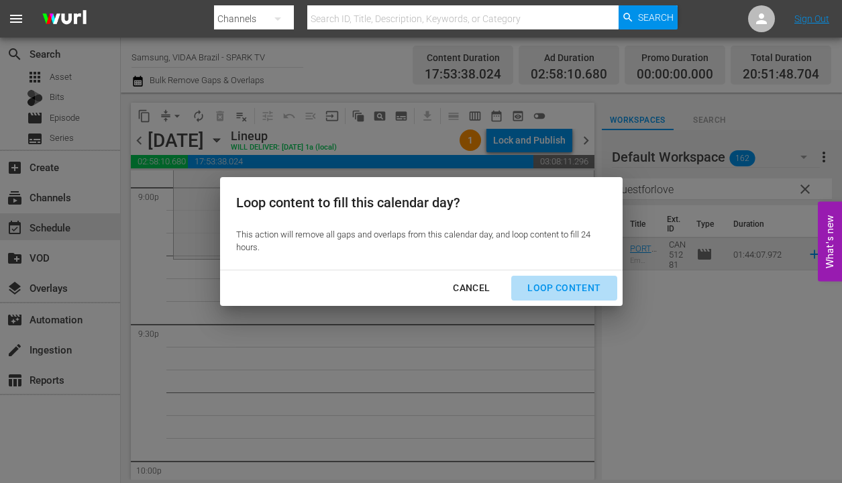
click at [590, 289] on div "Loop Content" at bounding box center [563, 288] width 95 height 17
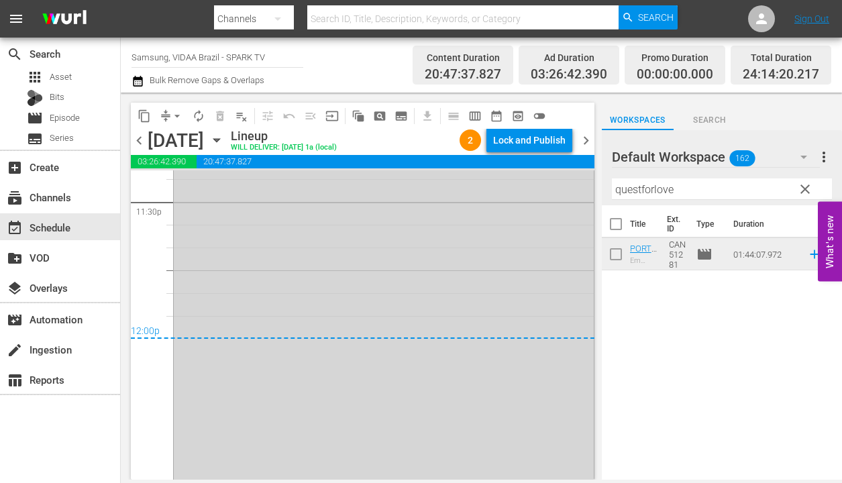
scroll to position [6414, 0]
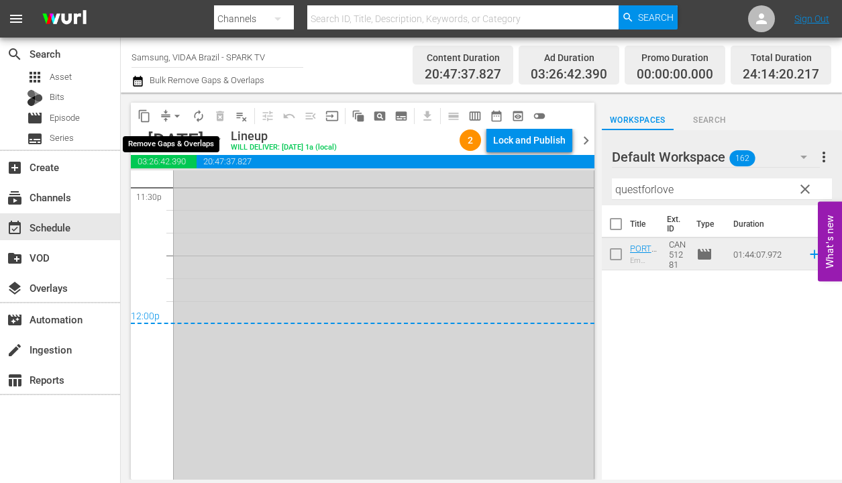
click at [174, 116] on span "arrow_drop_down" at bounding box center [176, 115] width 13 height 13
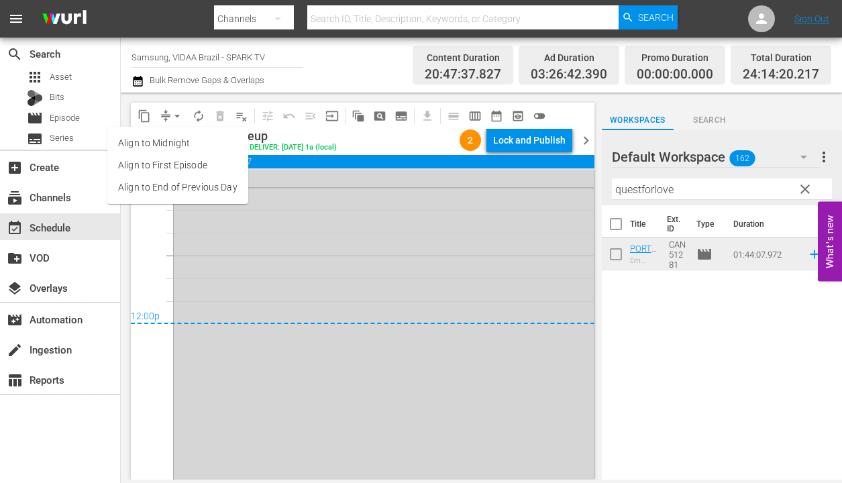
click at [184, 190] on li "Align to End of Previous Day" at bounding box center [177, 187] width 141 height 22
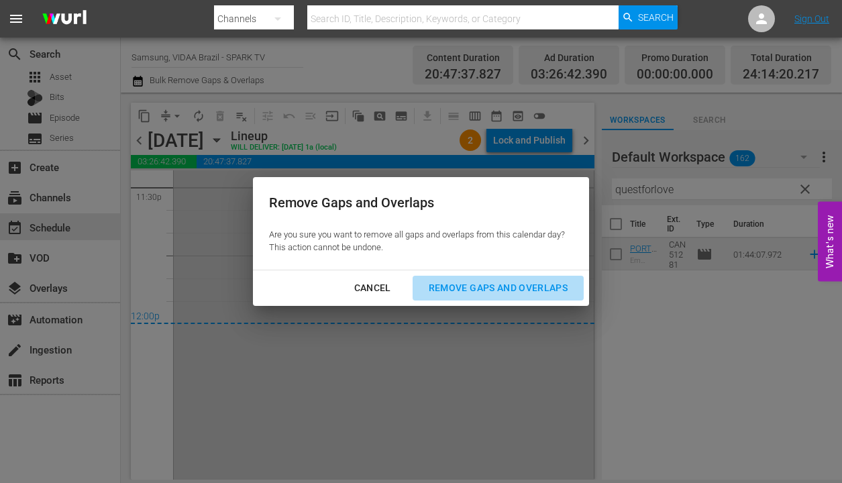
click at [490, 291] on div "Remove Gaps and Overlaps" at bounding box center [498, 288] width 160 height 17
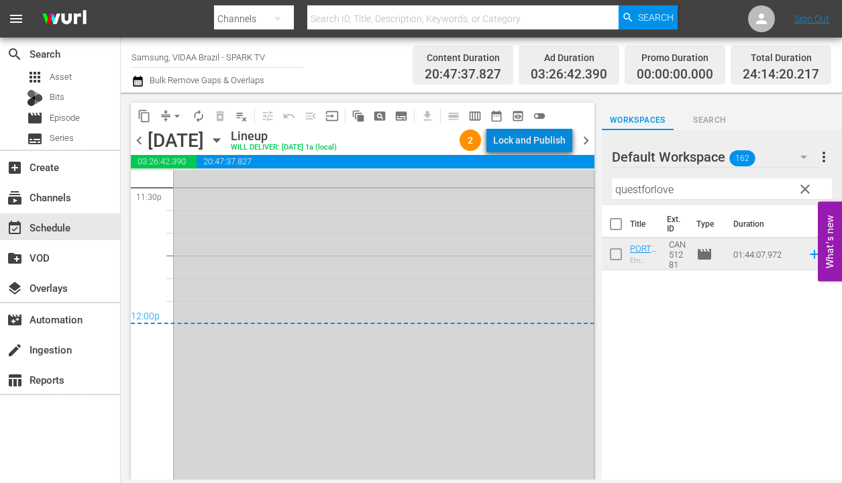
click at [548, 143] on div "Lock and Publish" at bounding box center [529, 140] width 72 height 24
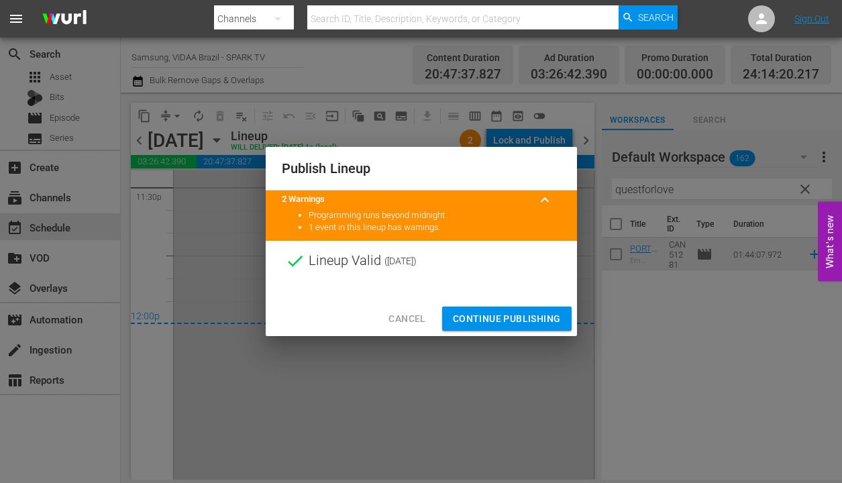
click at [519, 315] on span "Continue Publishing" at bounding box center [507, 319] width 108 height 17
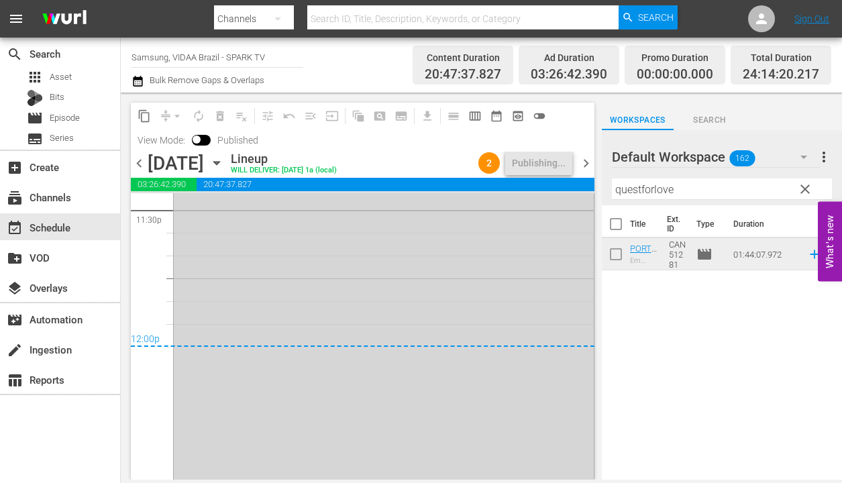
click at [804, 186] on span "clear" at bounding box center [805, 189] width 16 height 16
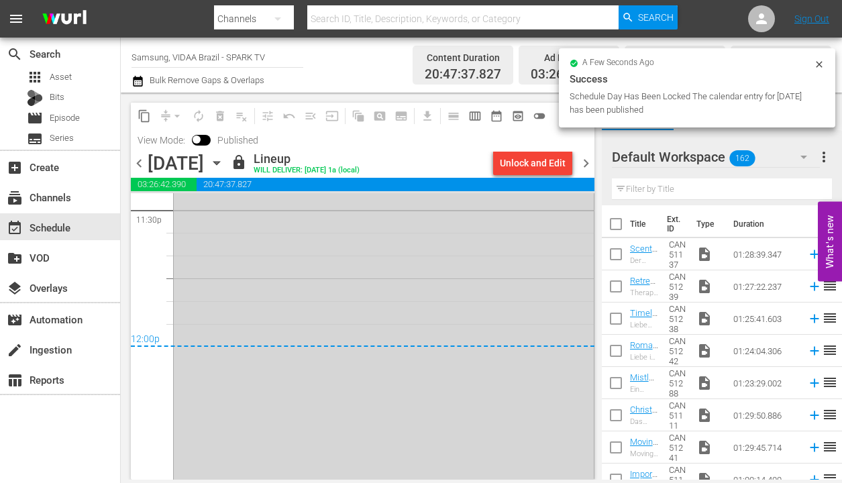
click at [585, 166] on span "chevron_right" at bounding box center [586, 163] width 17 height 17
